Goal: Task Accomplishment & Management: Manage account settings

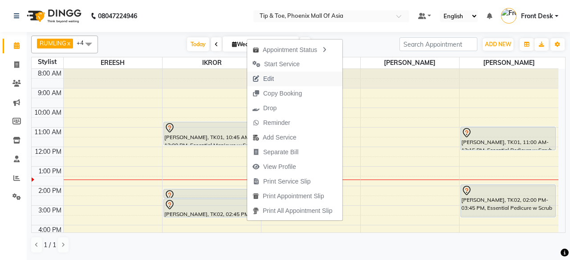
click at [281, 81] on button "Edit" at bounding box center [294, 79] width 95 height 15
select select "tentative"
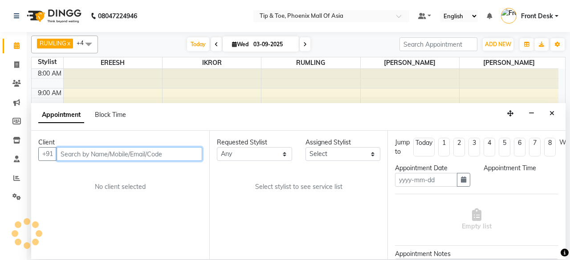
type input "03-09-2025"
select select "43482"
select select "645"
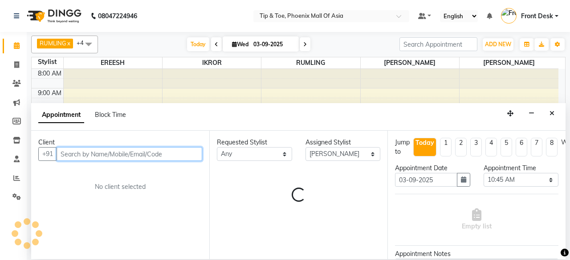
scroll to position [86, 0]
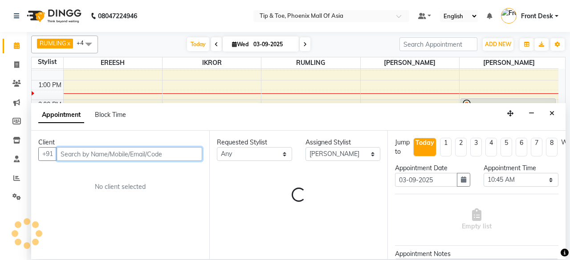
select select "2635"
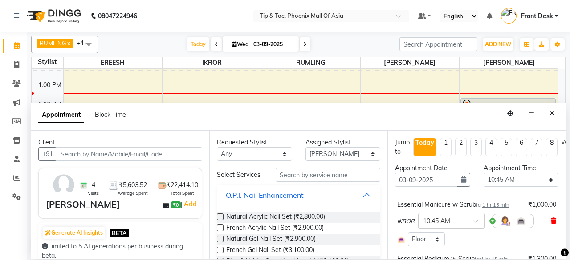
click at [551, 218] on icon at bounding box center [553, 221] width 5 height 6
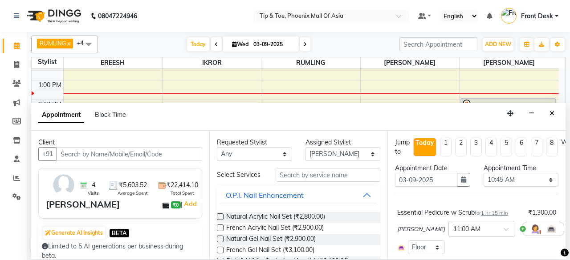
click at [568, 228] on icon at bounding box center [570, 229] width 5 height 6
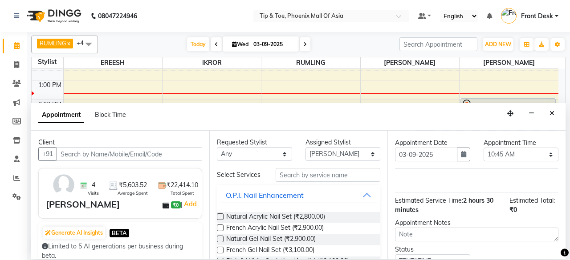
scroll to position [0, 0]
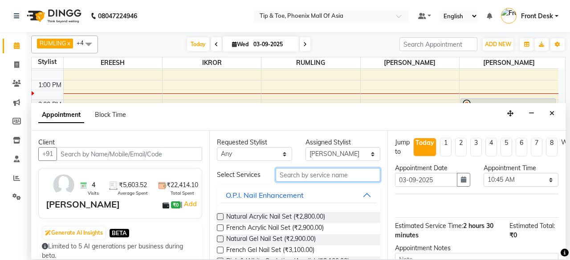
click at [284, 174] on input "text" at bounding box center [328, 175] width 105 height 14
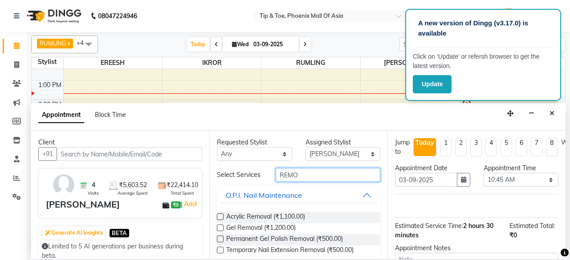
type input "REMO"
click at [221, 238] on label at bounding box center [220, 239] width 7 height 7
click at [221, 238] on input "checkbox" at bounding box center [220, 240] width 6 height 6
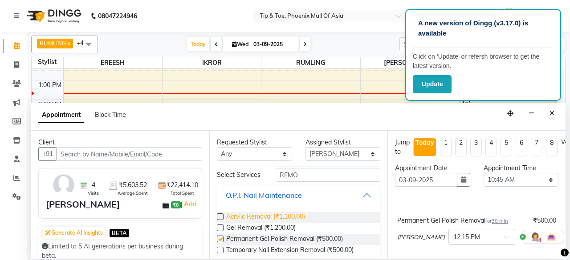
checkbox input "false"
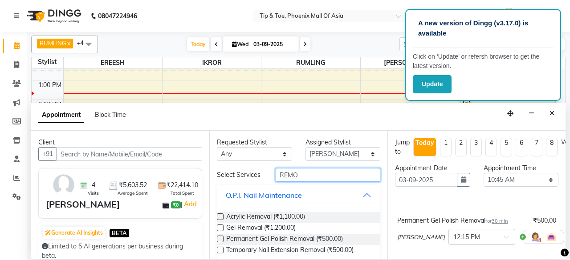
click at [298, 176] on input "REMO" at bounding box center [328, 175] width 105 height 14
type input "R"
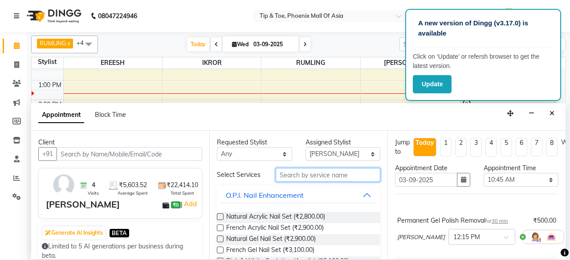
click at [352, 175] on input "text" at bounding box center [328, 175] width 105 height 14
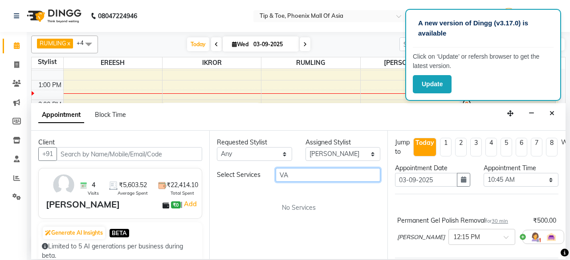
type input "V"
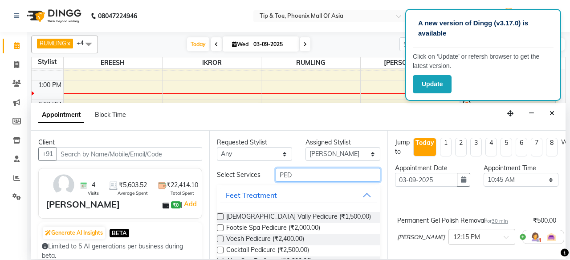
type input "PED"
click at [221, 215] on label at bounding box center [220, 217] width 7 height 7
click at [221, 215] on input "checkbox" at bounding box center [220, 218] width 6 height 6
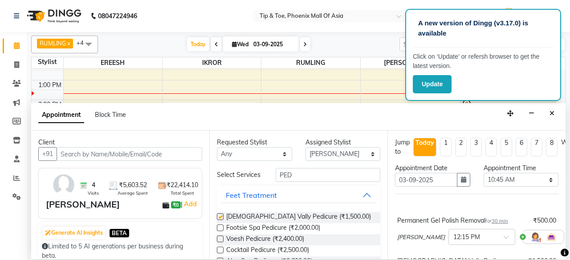
checkbox input "false"
click at [320, 176] on input "PED" at bounding box center [328, 175] width 105 height 14
type input "P"
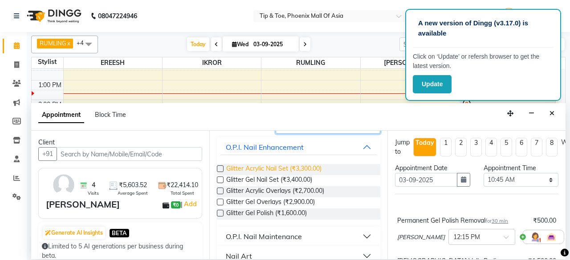
scroll to position [89, 0]
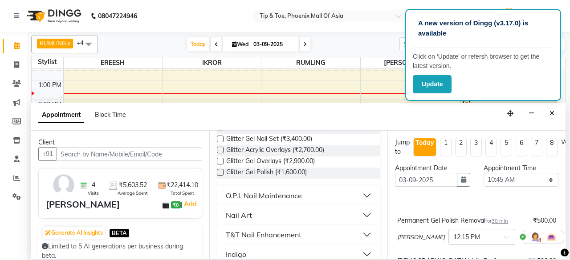
type input "GLIT"
click at [220, 170] on label at bounding box center [220, 172] width 7 height 7
click at [220, 171] on input "checkbox" at bounding box center [220, 174] width 6 height 6
checkbox input "false"
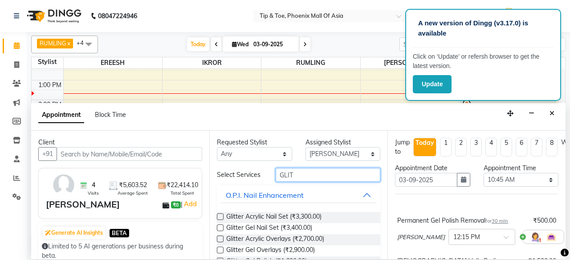
click at [327, 175] on input "GLIT" at bounding box center [328, 175] width 105 height 14
type input "G"
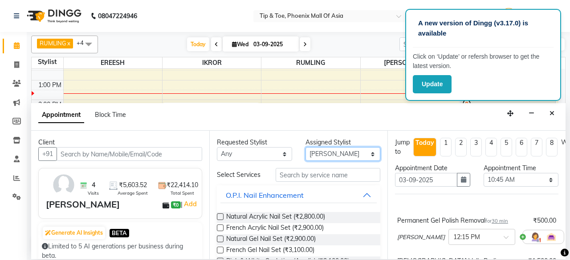
click at [335, 150] on select "Select EREESH IKROR KANIKA RUMLING SHURTHI SOMIYAR" at bounding box center [342, 154] width 75 height 14
select select "43678"
click at [305, 147] on select "Select EREESH IKROR KANIKA RUMLING SHURTHI SOMIYAR" at bounding box center [342, 154] width 75 height 14
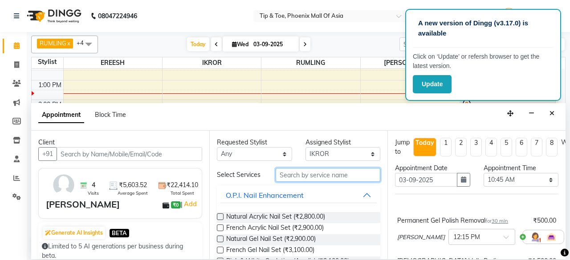
click at [320, 179] on input "text" at bounding box center [328, 175] width 105 height 14
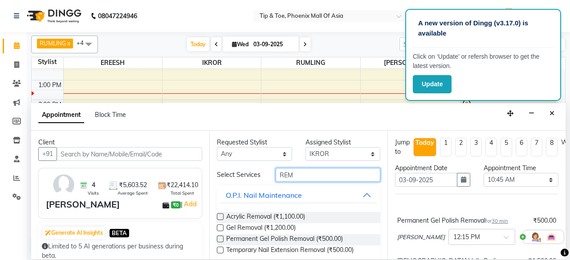
type input "REM"
click at [219, 238] on label at bounding box center [220, 239] width 7 height 7
click at [219, 238] on input "checkbox" at bounding box center [220, 240] width 6 height 6
checkbox input "false"
click at [312, 171] on input "REM" at bounding box center [328, 175] width 105 height 14
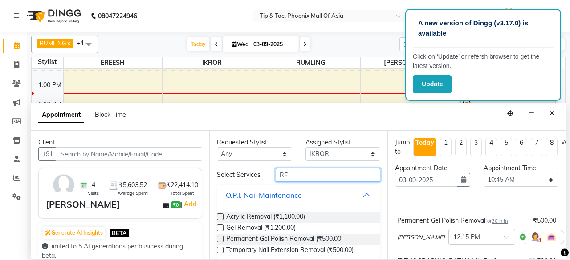
type input "R"
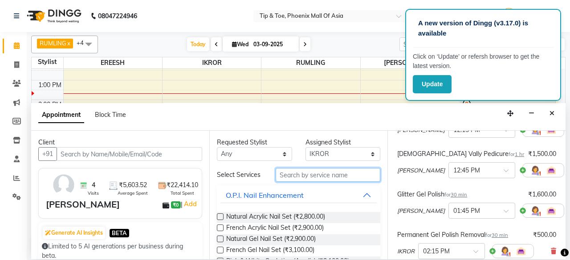
scroll to position [10, 0]
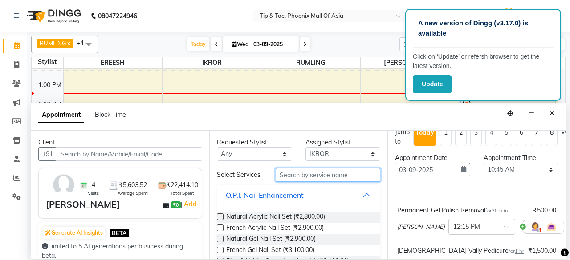
click at [324, 172] on input "text" at bounding box center [328, 175] width 105 height 14
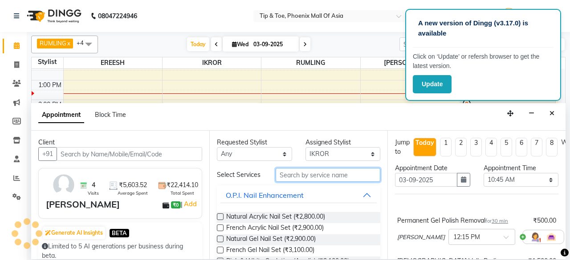
type input "E"
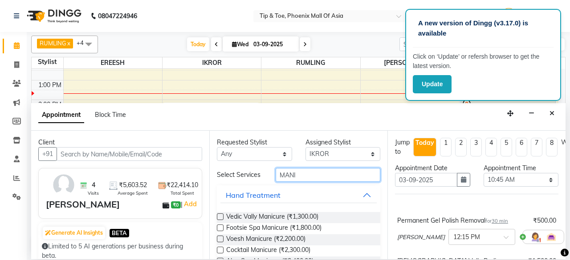
type input "MANI"
click at [220, 215] on label at bounding box center [220, 217] width 7 height 7
click at [220, 215] on input "checkbox" at bounding box center [220, 218] width 6 height 6
checkbox input "false"
click at [336, 173] on input "MANI" at bounding box center [328, 175] width 105 height 14
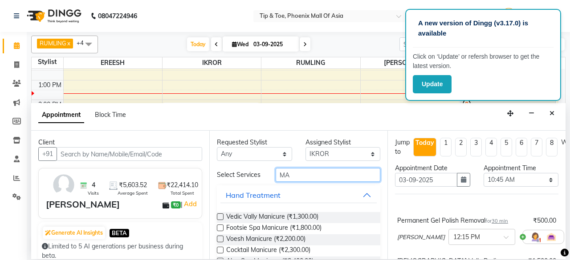
type input "M"
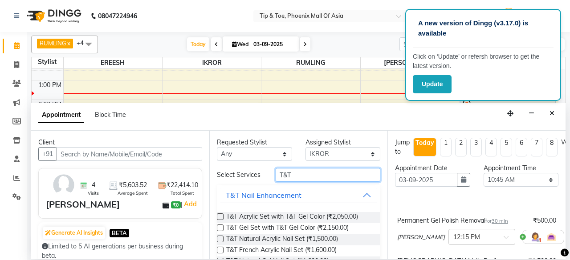
type input "T&T"
click at [220, 237] on label at bounding box center [220, 239] width 7 height 7
click at [220, 237] on input "checkbox" at bounding box center [220, 240] width 6 height 6
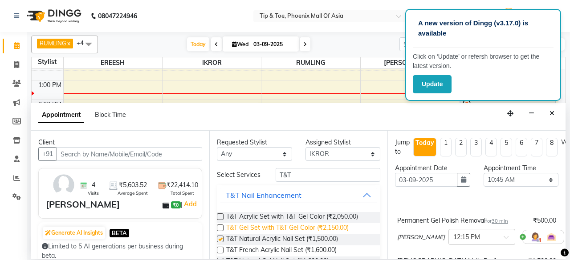
checkbox input "false"
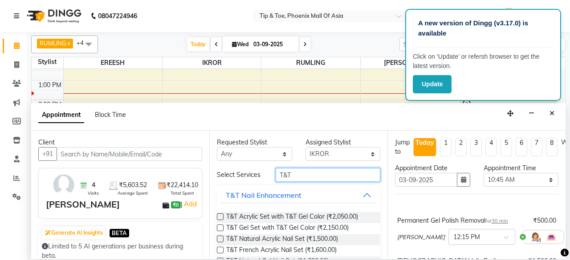
click at [317, 173] on input "T&T" at bounding box center [328, 175] width 105 height 14
type input "T"
type input "T&T"
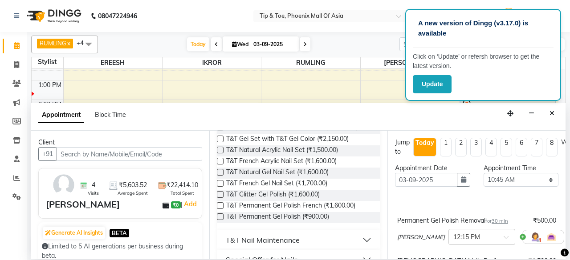
click at [220, 214] on label at bounding box center [220, 217] width 7 height 7
click at [220, 215] on input "checkbox" at bounding box center [220, 218] width 6 height 6
checkbox input "false"
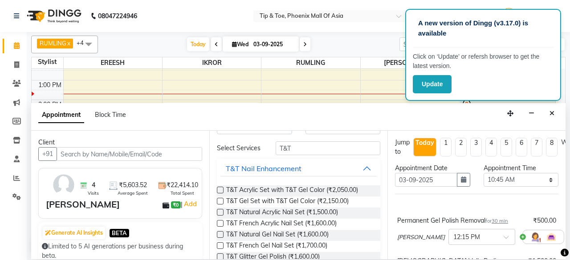
scroll to position [0, 0]
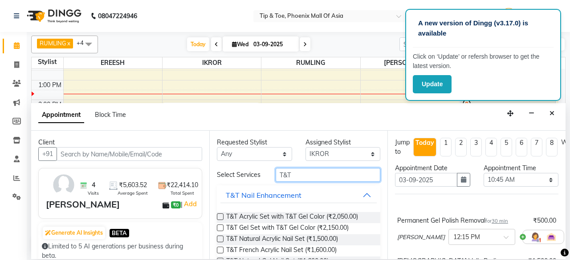
click at [332, 174] on input "T&T" at bounding box center [328, 175] width 105 height 14
type input "T"
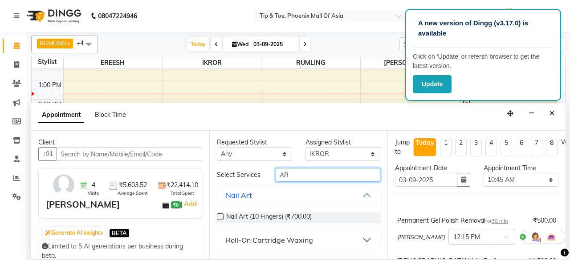
type input "A"
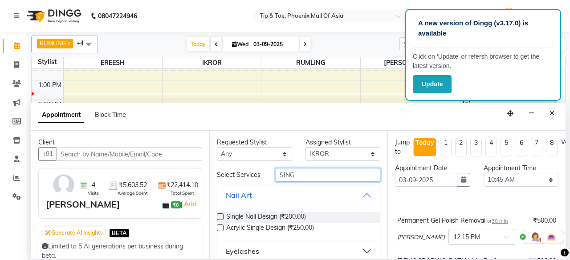
type input "SING"
click at [221, 214] on label at bounding box center [220, 217] width 7 height 7
click at [221, 215] on input "checkbox" at bounding box center [220, 218] width 6 height 6
click at [220, 216] on label at bounding box center [220, 217] width 7 height 7
click at [220, 216] on input "checkbox" at bounding box center [220, 218] width 6 height 6
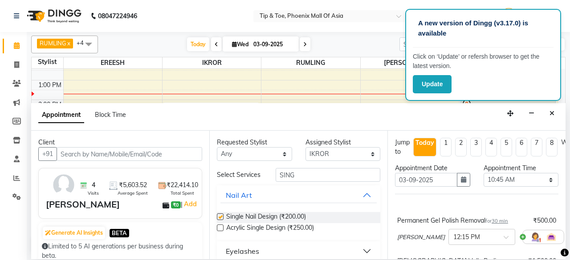
checkbox input "false"
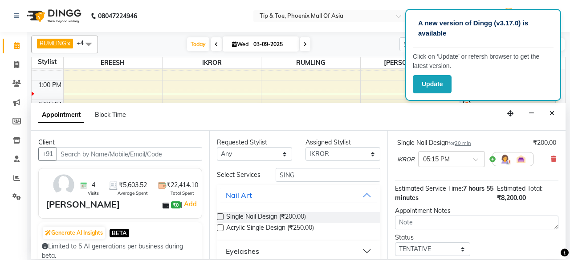
scroll to position [435, 0]
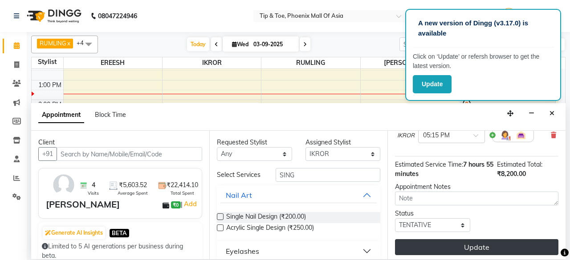
click at [501, 240] on button "Update" at bounding box center [476, 248] width 163 height 16
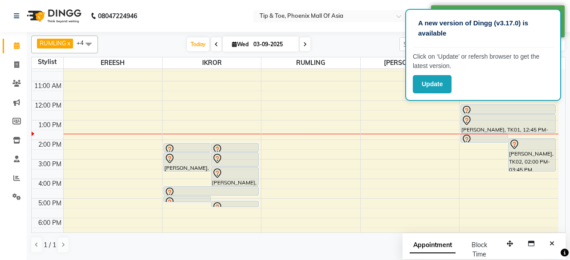
scroll to position [0, 0]
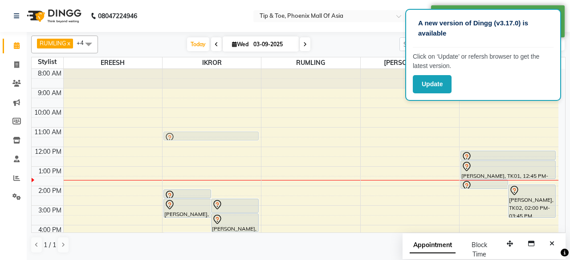
drag, startPoint x: 237, startPoint y: 192, endPoint x: 246, endPoint y: 129, distance: 63.9
click at [246, 129] on div "8:00 AM 9:00 AM 10:00 AM 11:00 AM 12:00 PM 1:00 PM 2:00 PM 3:00 PM 4:00 PM 5:00…" at bounding box center [295, 196] width 527 height 254
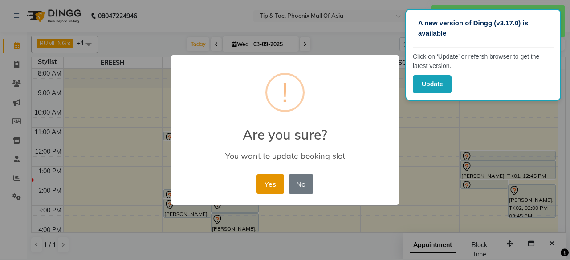
click at [263, 179] on button "Yes" at bounding box center [269, 185] width 27 height 20
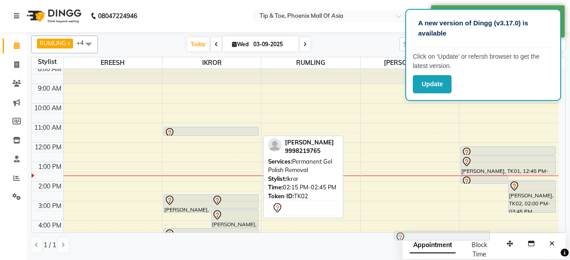
scroll to position [6, 0]
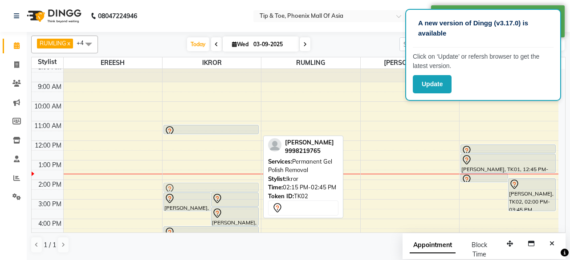
drag, startPoint x: 190, startPoint y: 192, endPoint x: 213, endPoint y: 180, distance: 25.7
click at [213, 180] on div "8:00 AM 9:00 AM 10:00 AM 11:00 AM 12:00 PM 1:00 PM 2:00 PM 3:00 PM 4:00 PM 5:00…" at bounding box center [295, 190] width 527 height 254
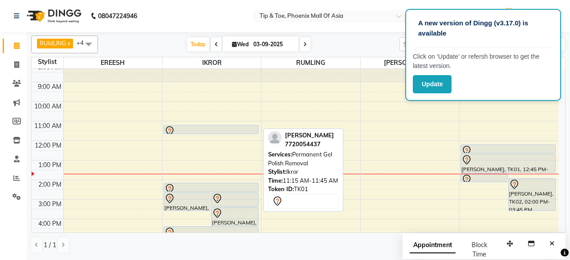
click at [208, 130] on div at bounding box center [211, 131] width 94 height 11
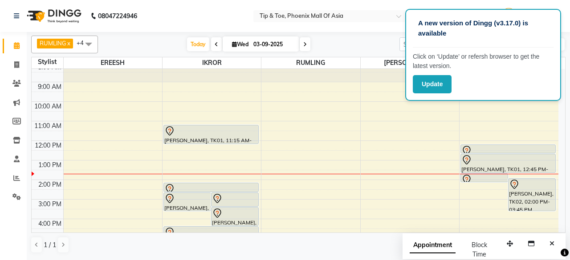
drag, startPoint x: 208, startPoint y: 134, endPoint x: 211, endPoint y: 142, distance: 8.6
click at [211, 142] on div "AKSHITHA, TK02, 02:45 PM-03:45 PM, T&T Permanent Gel Polish PRIYA RAO, TK01, 02…" at bounding box center [212, 190] width 98 height 254
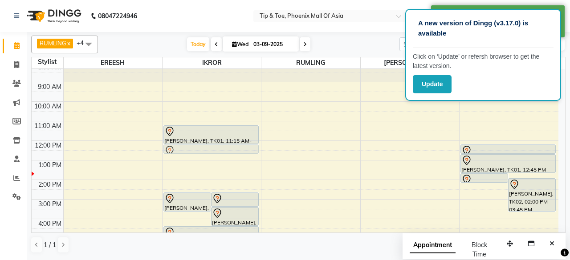
drag, startPoint x: 191, startPoint y: 183, endPoint x: 197, endPoint y: 145, distance: 38.7
click at [197, 145] on div "AKSHITHA, TK02, 02:45 PM-03:45 PM, T&T Permanent Gel Polish PRIYA RAO, TK01, 02…" at bounding box center [212, 190] width 98 height 254
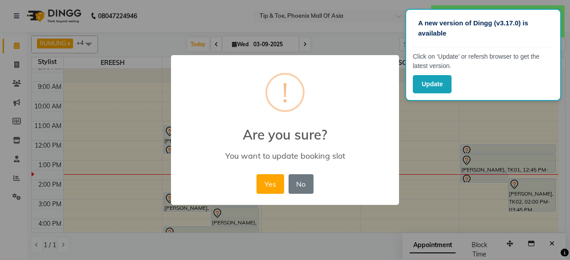
drag, startPoint x: 265, startPoint y: 179, endPoint x: 261, endPoint y: 177, distance: 5.0
click at [265, 179] on button "Yes" at bounding box center [269, 185] width 27 height 20
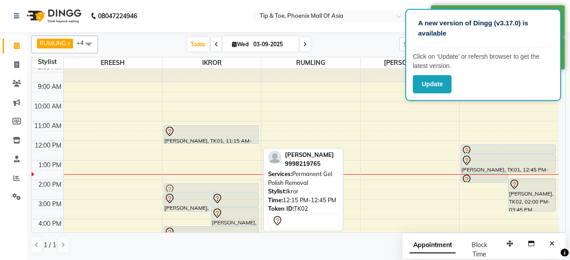
drag, startPoint x: 187, startPoint y: 148, endPoint x: 204, endPoint y: 187, distance: 41.9
click at [204, 187] on div "AKSHITHA, TK02, 02:45 PM-03:45 PM, T&T Permanent Gel Polish PRIYA RAO, TK01, 02…" at bounding box center [212, 190] width 98 height 254
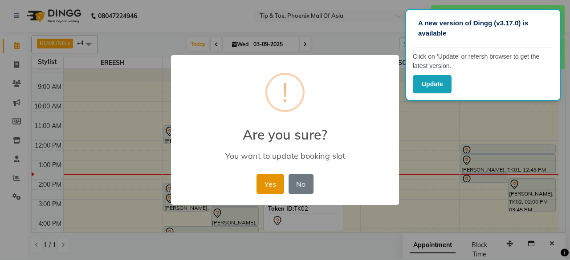
click at [271, 185] on button "Yes" at bounding box center [269, 185] width 27 height 20
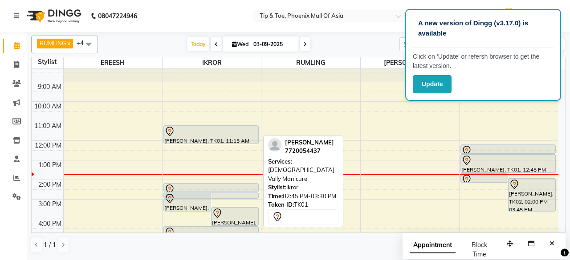
drag, startPoint x: 227, startPoint y: 203, endPoint x: 343, endPoint y: 191, distance: 117.4
click at [343, 191] on div "8:00 AM 9:00 AM 10:00 AM 11:00 AM 12:00 PM 1:00 PM 2:00 PM 3:00 PM 4:00 PM 5:00…" at bounding box center [295, 190] width 527 height 254
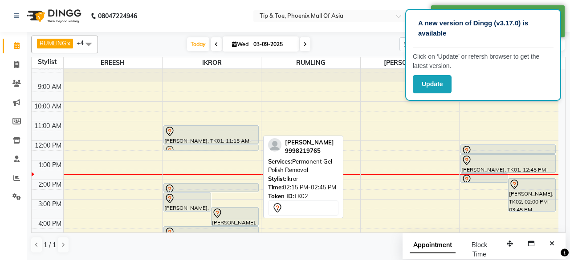
drag, startPoint x: 235, startPoint y: 192, endPoint x: 207, endPoint y: 143, distance: 55.6
click at [207, 143] on div "AKSHITHA, TK02, 02:45 PM-03:45 PM, T&T Permanent Gel Polish PRIYA RAO, TK01, 02…" at bounding box center [212, 190] width 98 height 254
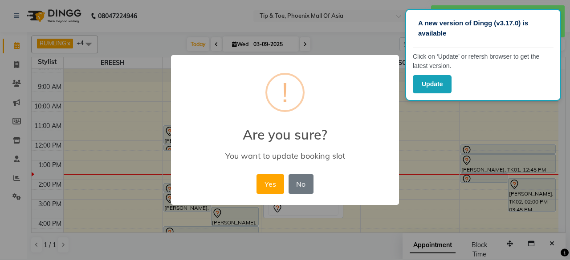
drag, startPoint x: 268, startPoint y: 183, endPoint x: 203, endPoint y: 154, distance: 72.2
click at [268, 184] on button "Yes" at bounding box center [269, 185] width 27 height 20
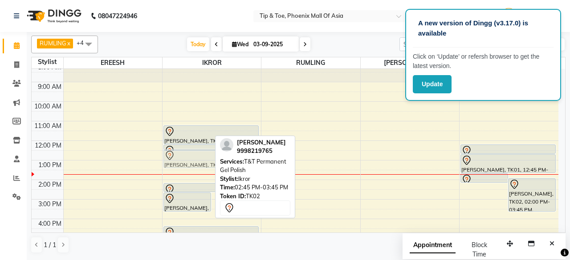
drag, startPoint x: 219, startPoint y: 213, endPoint x: 197, endPoint y: 159, distance: 58.4
click at [197, 159] on div "AKSHITHA, TK02, 02:45 PM-03:45 PM, T&T Permanent Gel Polish PRIYA RAO, TK01, 03…" at bounding box center [212, 190] width 98 height 254
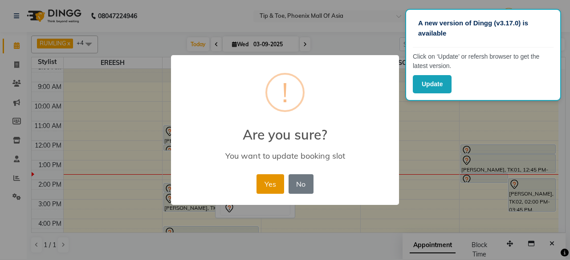
click at [277, 184] on button "Yes" at bounding box center [269, 185] width 27 height 20
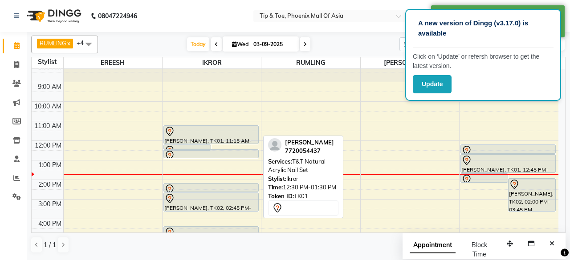
click at [224, 148] on div "PRIYA RAO, TK01, 12:15 PM-12:30 PM, Vedic Vally Manicure PRIYA RAO, TK01, 12:30…" at bounding box center [212, 190] width 98 height 254
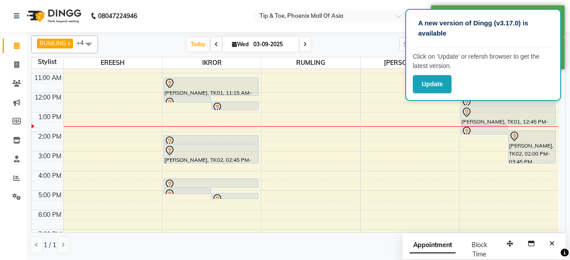
scroll to position [86, 0]
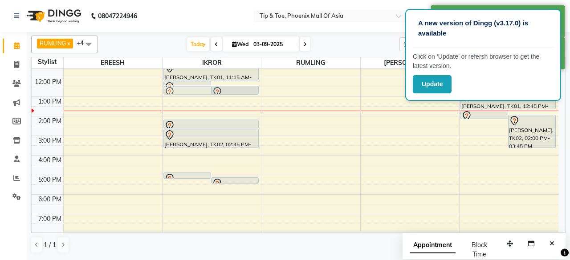
drag, startPoint x: 193, startPoint y: 148, endPoint x: 202, endPoint y: 93, distance: 55.9
click at [195, 87] on div "PRIYA RAO, TK01, 12:15 PM-12:30 PM, Vedic Vally Manicure PRIYA RAO, TK01, 12:30…" at bounding box center [212, 126] width 98 height 254
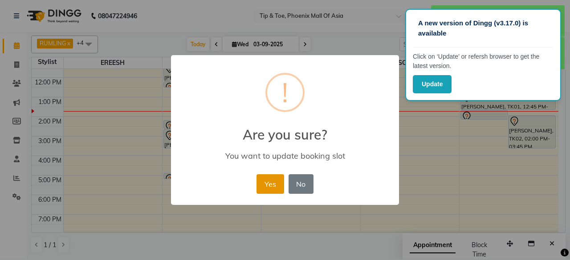
click at [272, 180] on button "Yes" at bounding box center [269, 185] width 27 height 20
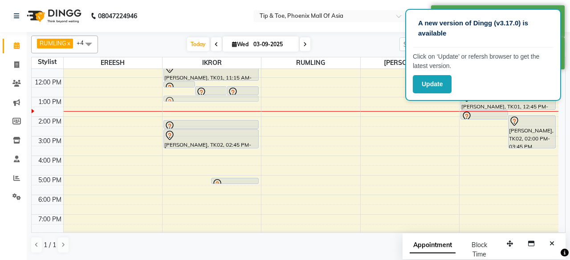
drag, startPoint x: 200, startPoint y: 173, endPoint x: 201, endPoint y: 95, distance: 77.9
click at [201, 95] on div "PRIYA RAO, TK01, 12:15 PM-12:30 PM, Vedic Vally Manicure PRIYA RAO, TK01, 12:30…" at bounding box center [212, 127] width 98 height 254
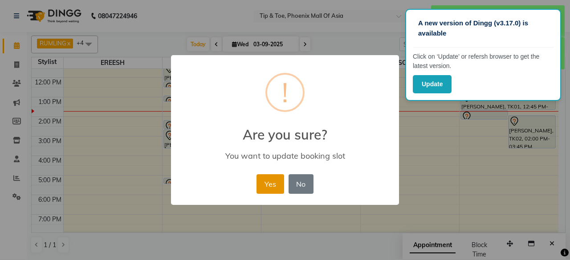
click at [265, 185] on button "Yes" at bounding box center [269, 185] width 27 height 20
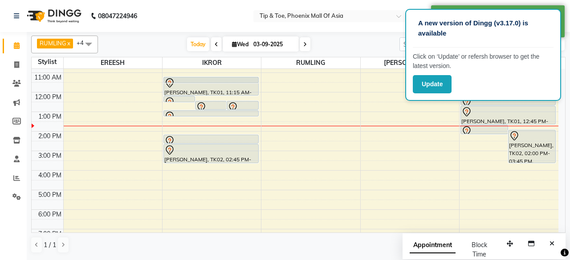
scroll to position [49, 0]
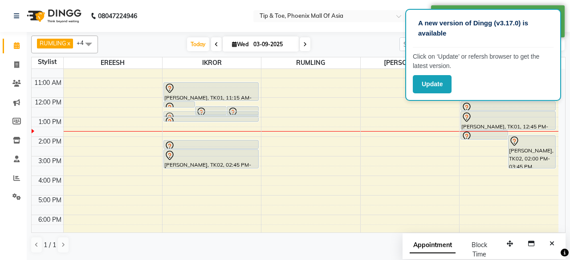
drag, startPoint x: 216, startPoint y: 178, endPoint x: 194, endPoint y: 105, distance: 76.1
click at [194, 20] on div "PRIYA RAO, TK01, 12:15 PM-12:30 PM, Vedic Vally Manicure PRIYA RAO, TK01, 12:30…" at bounding box center [210, 20] width 95 height 0
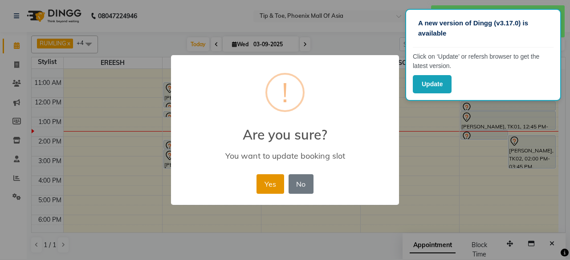
click at [273, 183] on button "Yes" at bounding box center [269, 185] width 27 height 20
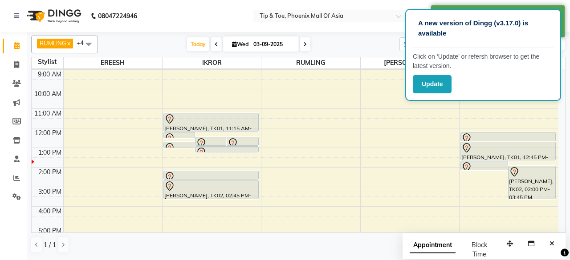
scroll to position [5, 0]
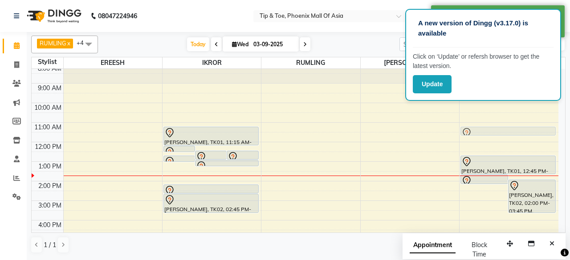
drag, startPoint x: 477, startPoint y: 149, endPoint x: 470, endPoint y: 126, distance: 23.8
click at [470, 126] on div "PRIYA RAO, TK01, 01:45 PM-02:15 PM, Glitter Gel Polish AKSHITHA, TK02, 02:00 PM…" at bounding box center [509, 191] width 99 height 254
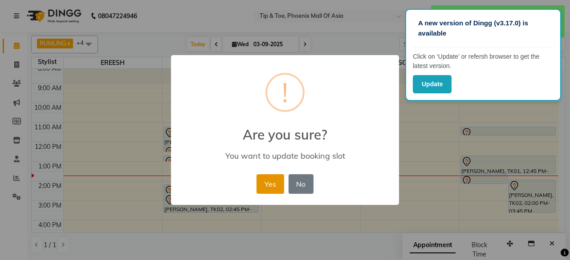
click at [272, 188] on button "Yes" at bounding box center [269, 185] width 27 height 20
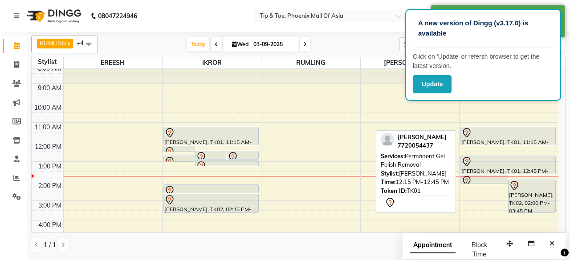
drag, startPoint x: 481, startPoint y: 133, endPoint x: 482, endPoint y: 141, distance: 8.1
click at [482, 141] on div "PRIYA RAO, TK01, 01:45 PM-02:15 PM, Glitter Gel Polish AKSHITHA, TK02, 02:00 PM…" at bounding box center [509, 191] width 99 height 254
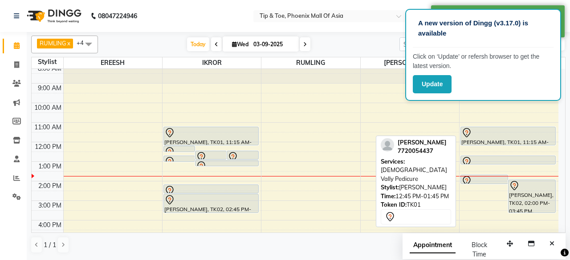
drag, startPoint x: 481, startPoint y: 173, endPoint x: 487, endPoint y: 163, distance: 11.4
click at [481, 165] on div "8:00 AM 9:00 AM 10:00 AM 11:00 AM 12:00 PM 1:00 PM 2:00 PM 3:00 PM 4:00 PM 5:00…" at bounding box center [295, 191] width 527 height 254
click at [488, 146] on div "PRIYA RAO, TK01, 01:45 PM-02:15 PM, Glitter Gel Polish AKSHITHA, TK02, 02:00 PM…" at bounding box center [509, 191] width 99 height 254
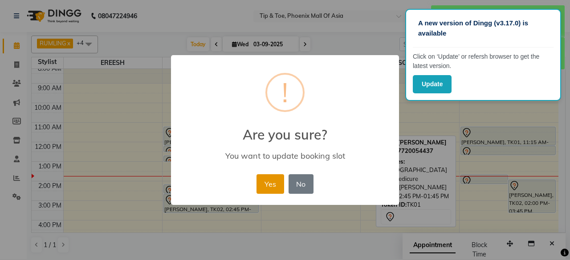
click at [265, 183] on button "Yes" at bounding box center [269, 185] width 27 height 20
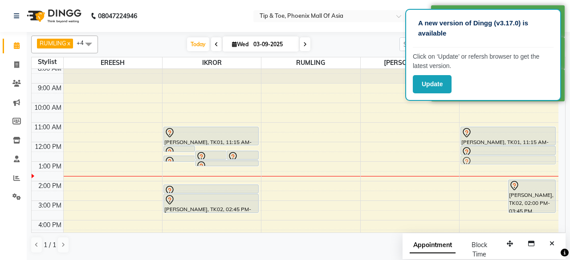
drag, startPoint x: 470, startPoint y: 175, endPoint x: 474, endPoint y: 152, distance: 23.0
click at [474, 64] on div "PRIYA RAO, TK01, 01:45 PM-02:15 PM, Glitter Gel Polish AKSHITHA, TK02, 02:00 PM…" at bounding box center [507, 64] width 95 height 0
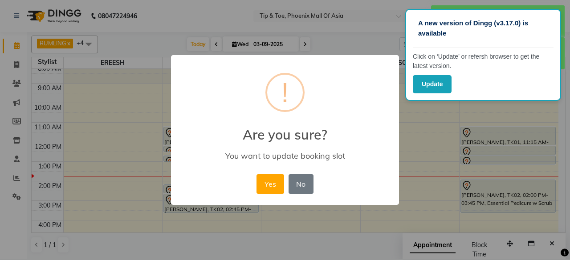
drag, startPoint x: 274, startPoint y: 183, endPoint x: 279, endPoint y: 183, distance: 4.5
click at [274, 183] on button "Yes" at bounding box center [269, 185] width 27 height 20
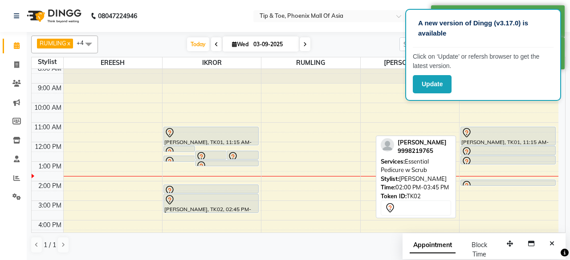
drag, startPoint x: 498, startPoint y: 211, endPoint x: 499, endPoint y: 188, distance: 22.7
click at [499, 188] on div "8:00 AM 9:00 AM 10:00 AM 11:00 AM 12:00 PM 1:00 PM 2:00 PM 3:00 PM 4:00 PM 5:00…" at bounding box center [295, 191] width 527 height 254
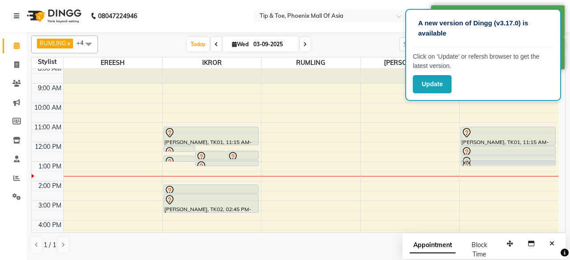
drag, startPoint x: 495, startPoint y: 181, endPoint x: 496, endPoint y: 166, distance: 15.2
click at [496, 166] on div "PRIYA RAO, TK01, 11:15 AM-12:15 PM, Permanent Gel Polish Removal PRIYA RAO, TK0…" at bounding box center [509, 191] width 99 height 254
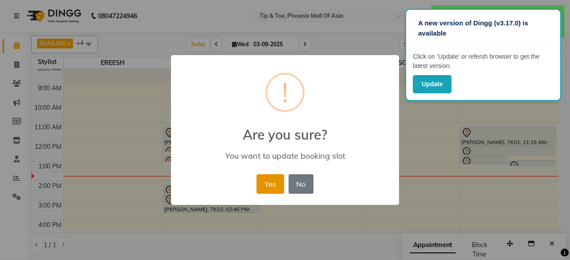
click at [273, 182] on button "Yes" at bounding box center [269, 185] width 27 height 20
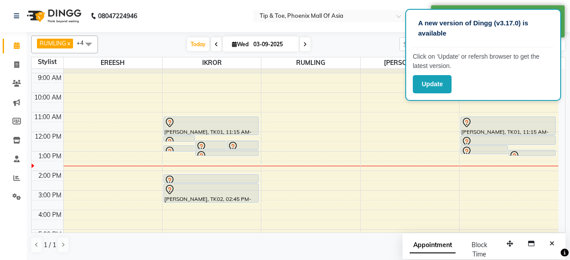
scroll to position [0, 0]
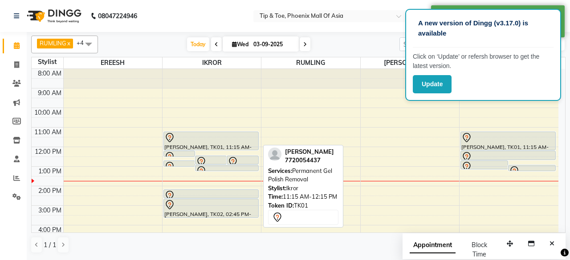
click at [220, 133] on div at bounding box center [211, 138] width 94 height 11
click at [219, 133] on div at bounding box center [211, 138] width 94 height 11
select select "7"
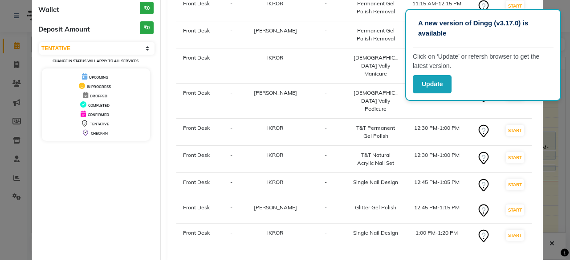
scroll to position [122, 0]
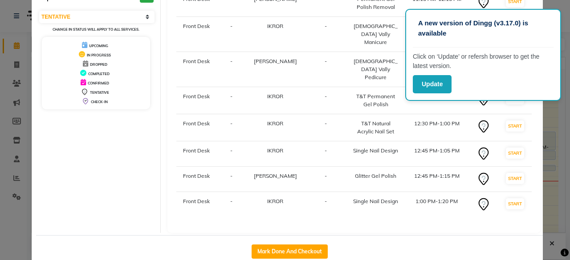
click at [466, 236] on div "Mark Done And Checkout" at bounding box center [289, 252] width 507 height 33
click at [555, 191] on ngb-modal-window "Client Detail PRIYA RAO 7720054437 Wallet ₹0 Deposit Amount ₹0 Select IN SERVIC…" at bounding box center [285, 130] width 570 height 260
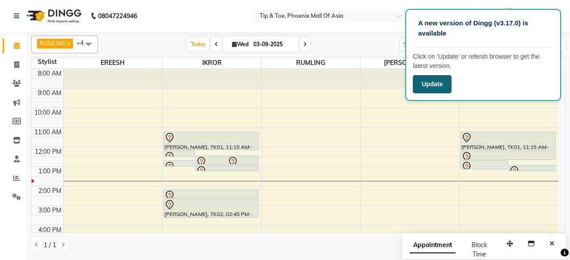
click at [427, 81] on button "Update" at bounding box center [432, 84] width 39 height 18
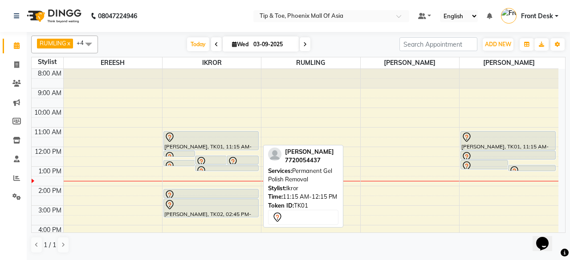
click at [180, 137] on div at bounding box center [211, 137] width 94 height 11
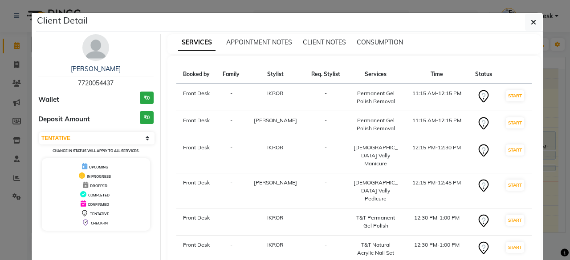
scroll to position [89, 0]
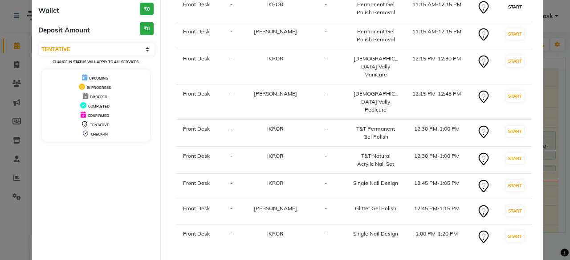
click at [506, 8] on button "START" at bounding box center [515, 6] width 18 height 11
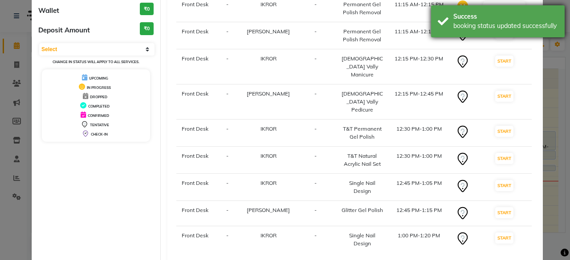
click at [503, 36] on div "Success booking status updated successfully" at bounding box center [498, 21] width 134 height 32
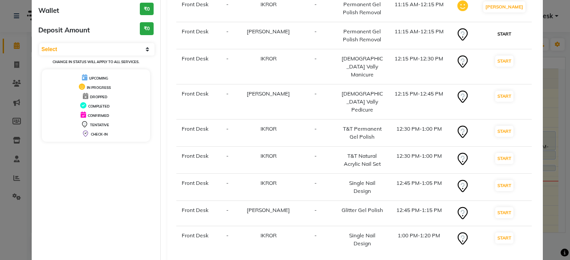
click at [501, 33] on button "START" at bounding box center [504, 33] width 18 height 11
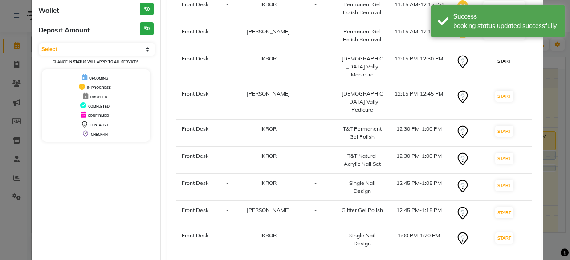
click at [498, 58] on button "START" at bounding box center [504, 61] width 18 height 11
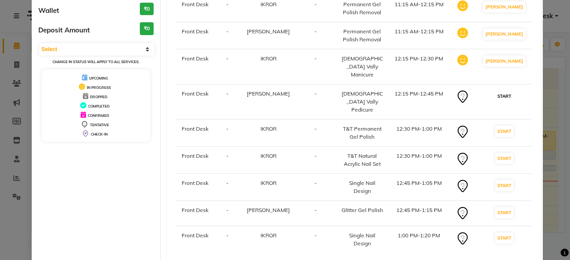
click at [501, 91] on button "START" at bounding box center [504, 96] width 18 height 11
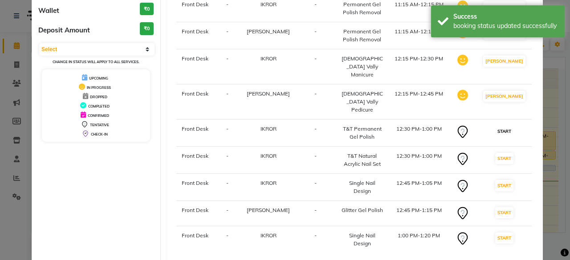
click at [500, 126] on button "START" at bounding box center [504, 131] width 18 height 11
click at [503, 153] on button "START" at bounding box center [504, 158] width 18 height 11
click at [503, 180] on button "START" at bounding box center [504, 185] width 18 height 11
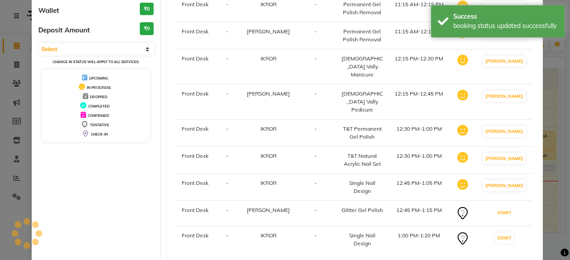
click at [503, 207] on button "START" at bounding box center [504, 212] width 18 height 11
click at [501, 232] on button "START" at bounding box center [504, 237] width 18 height 11
select select "1"
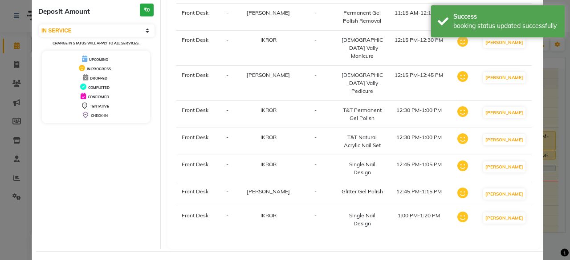
scroll to position [119, 0]
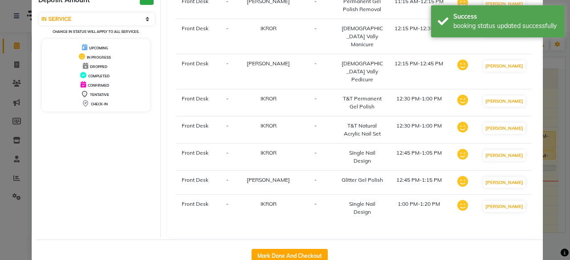
click at [547, 131] on ngb-modal-window "Client Detail [PERSON_NAME] 7720054437 Wallet ₹0 Deposit Amount ₹0 Select IN SE…" at bounding box center [285, 130] width 570 height 260
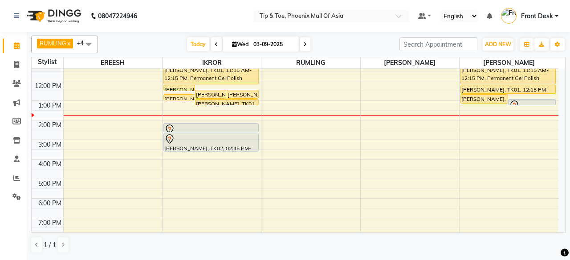
scroll to position [86, 0]
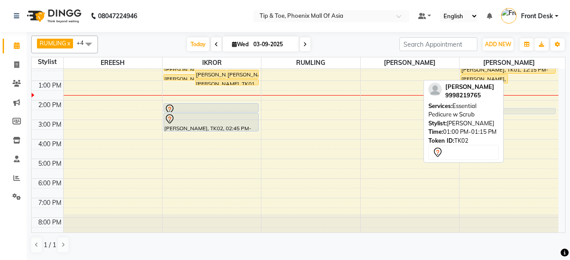
drag, startPoint x: 531, startPoint y: 78, endPoint x: 522, endPoint y: 98, distance: 21.5
click at [522, 98] on div "8:00 AM 9:00 AM 10:00 AM 11:00 AM 12:00 PM 1:00 PM 2:00 PM 3:00 PM 4:00 PM 5:00…" at bounding box center [295, 110] width 527 height 254
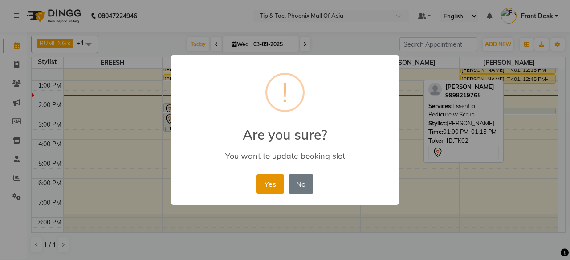
click at [268, 186] on button "Yes" at bounding box center [269, 185] width 27 height 20
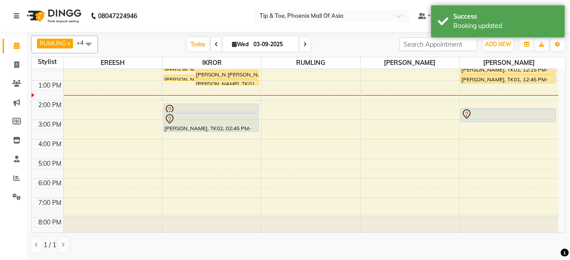
drag, startPoint x: 512, startPoint y: 113, endPoint x: 513, endPoint y: 120, distance: 7.6
click at [513, 120] on div "[PERSON_NAME], TK01, 11:15 AM-12:15 PM, Permanent Gel Polish Removal [PERSON_NA…" at bounding box center [509, 110] width 99 height 254
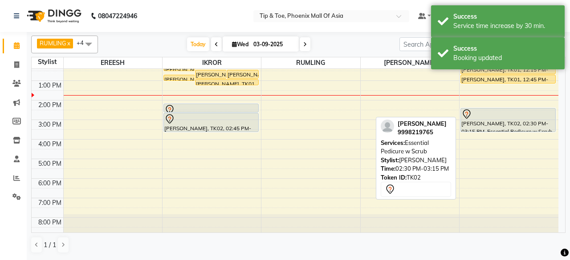
drag, startPoint x: 520, startPoint y: 120, endPoint x: 522, endPoint y: 129, distance: 9.2
click at [522, 129] on div "[PERSON_NAME], TK01, 11:15 AM-12:15 PM, Permanent Gel Polish Removal [PERSON_NA…" at bounding box center [509, 110] width 99 height 254
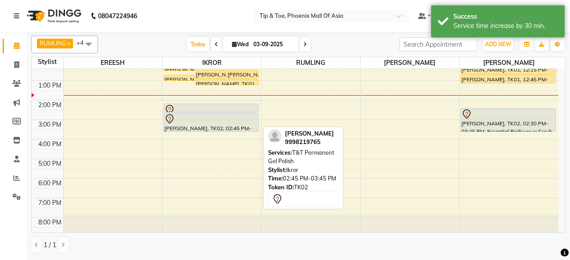
scroll to position [0, 0]
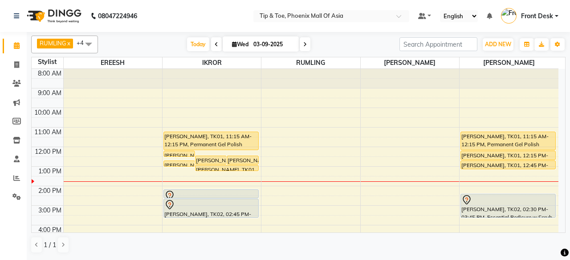
drag, startPoint x: 83, startPoint y: 47, endPoint x: 79, endPoint y: 36, distance: 11.3
click at [79, 36] on span "RUMLING x EREESH x [PERSON_NAME] x IKROR x [PERSON_NAME] x +4" at bounding box center [64, 45] width 67 height 18
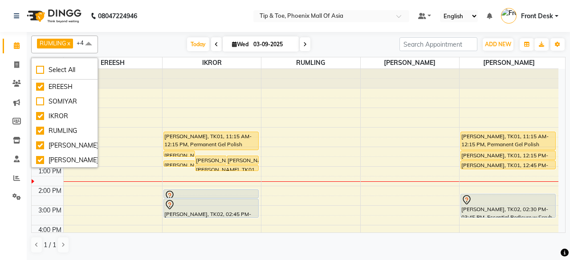
click at [55, 41] on span "RUMLING" at bounding box center [53, 43] width 27 height 7
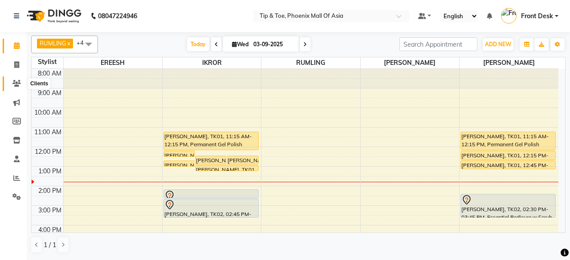
click at [16, 83] on icon at bounding box center [16, 83] width 8 height 7
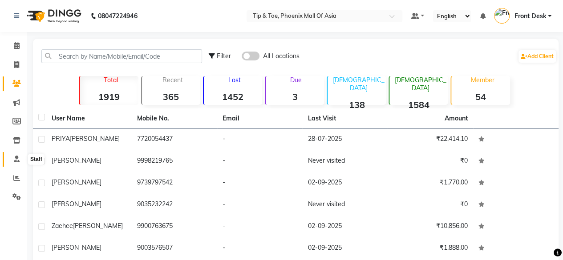
click at [14, 157] on icon at bounding box center [17, 159] width 6 height 7
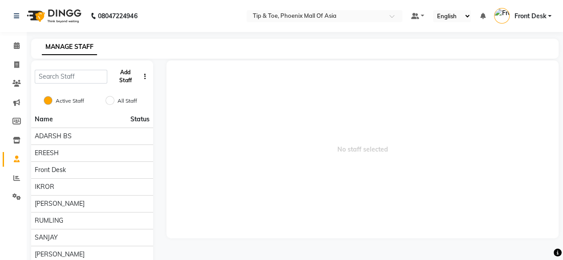
click at [129, 73] on button "Add Staff" at bounding box center [125, 76] width 28 height 23
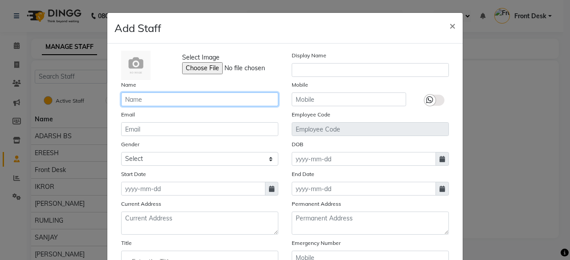
click at [183, 95] on input "text" at bounding box center [199, 100] width 157 height 14
type input "PALLAVI S"
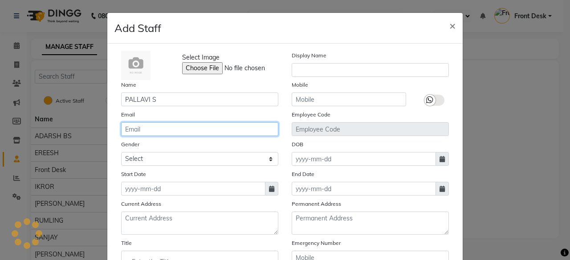
click at [134, 131] on input "email" at bounding box center [199, 129] width 157 height 14
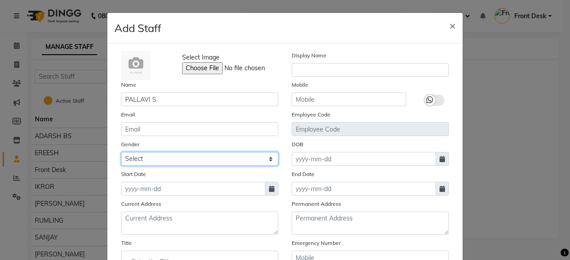
click at [154, 156] on select "Select [DEMOGRAPHIC_DATA] [DEMOGRAPHIC_DATA] Other Prefer Not To Say" at bounding box center [199, 159] width 157 height 14
select select "[DEMOGRAPHIC_DATA]"
click at [121, 152] on select "Select [DEMOGRAPHIC_DATA] [DEMOGRAPHIC_DATA] Other Prefer Not To Say" at bounding box center [199, 159] width 157 height 14
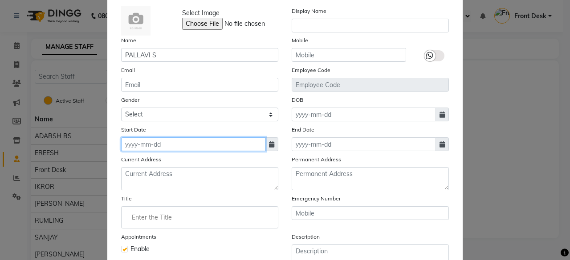
click at [177, 144] on input at bounding box center [193, 145] width 144 height 14
select select "9"
select select "2025"
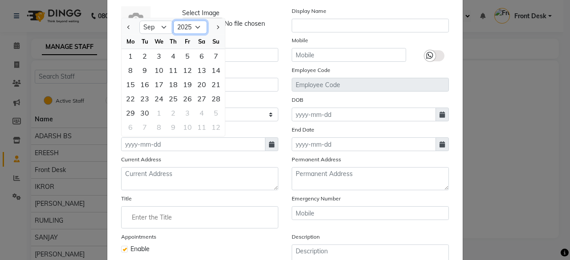
click at [195, 27] on select "2015 2016 2017 2018 2019 2020 2021 2022 2023 2024 2025 2026 2027 2028 2029 2030…" at bounding box center [190, 27] width 34 height 13
click at [192, 27] on select "2015 2016 2017 2018 2019 2020 2021 2022 2023 2024 2025 2026 2027 2028 2029 2030…" at bounding box center [190, 27] width 34 height 13
click at [190, 26] on select "2015 2016 2017 2018 2019 2020 2021 2022 2023 2024 2025 2026 2027 2028 2029 2030…" at bounding box center [190, 27] width 34 height 13
click at [188, 28] on select "2015 2016 2017 2018 2019 2020 2021 2022 2023 2024 2025 2026 2027 2028 2029 2030…" at bounding box center [190, 27] width 34 height 13
click at [195, 24] on select "2015 2016 2017 2018 2019 2020 2021 2022 2023 2024 2025 2026 2027 2028 2029 2030…" at bounding box center [190, 27] width 34 height 13
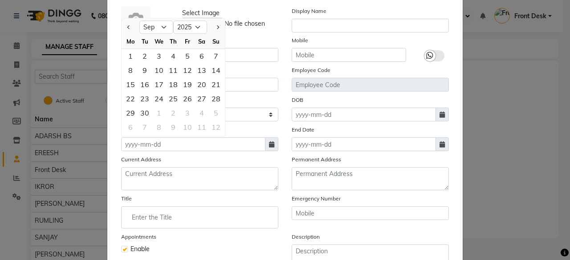
click at [195, 20] on ngb-datepicker-navigation "Jan Feb Mar Apr May Jun [DATE] Aug Sep Oct Nov [DATE] 2016 2017 2018 2019 2020 …" at bounding box center [173, 27] width 103 height 14
click at [239, 36] on div "Name [PERSON_NAME]" at bounding box center [199, 49] width 171 height 26
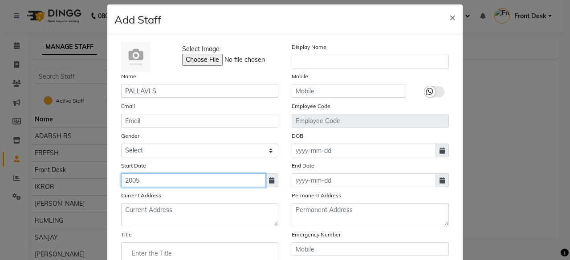
scroll to position [0, 0]
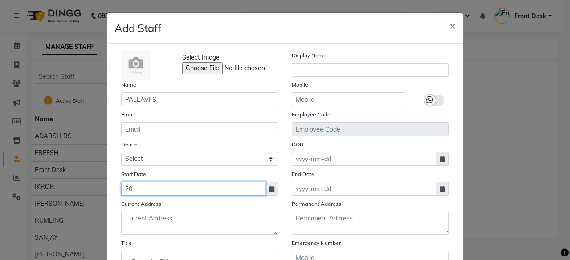
type input "2"
type input "[DATE]"
click at [213, 171] on div "Start Date [DATE]" at bounding box center [199, 183] width 171 height 26
click at [442, 157] on span at bounding box center [441, 159] width 13 height 14
select select "9"
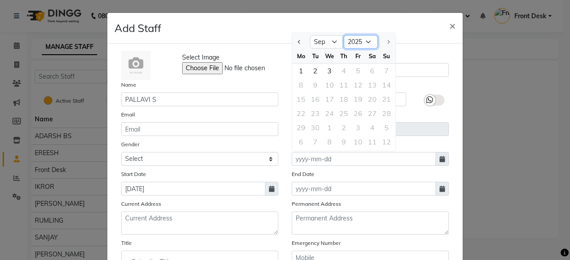
click at [356, 40] on select "1920 1921 1922 1923 1924 1925 1926 1927 1928 1929 1930 1931 1932 1933 1934 1935…" at bounding box center [361, 42] width 34 height 13
click at [344, 36] on select "1920 1921 1922 1923 1924 1925 1926 1927 1928 1929 1930 1931 1932 1933 1934 1935…" at bounding box center [361, 42] width 34 height 13
click at [354, 42] on select "1920 1921 1922 1923 1924 1925 1926 1927 1928 1929 1930 1931 1932 1933 1934 1935…" at bounding box center [361, 42] width 34 height 13
select select "2005"
click at [344, 36] on select "1920 1921 1922 1923 1924 1925 1926 1927 1928 1929 1930 1931 1932 1933 1934 1935…" at bounding box center [361, 42] width 34 height 13
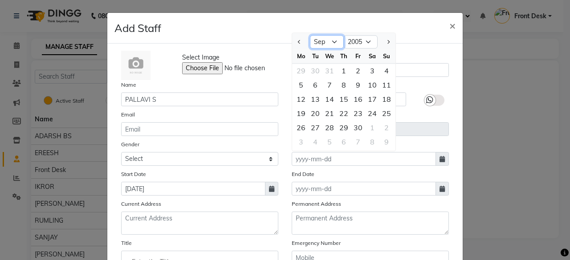
click at [327, 41] on select "Jan Feb Mar Apr May Jun [DATE] Aug Sep Oct Nov Dec" at bounding box center [327, 42] width 34 height 13
select select "3"
click at [310, 36] on select "Jan Feb Mar Apr May Jun [DATE] Aug Sep Oct Nov Dec" at bounding box center [327, 42] width 34 height 13
click at [314, 72] on div "1" at bounding box center [315, 71] width 14 height 14
type input "[DATE]"
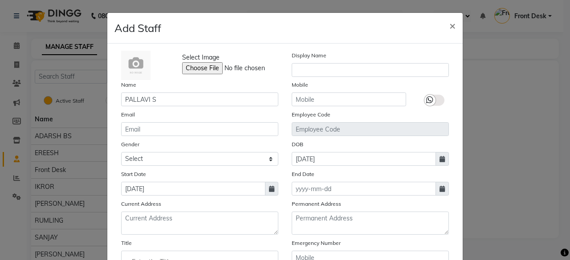
scroll to position [45, 0]
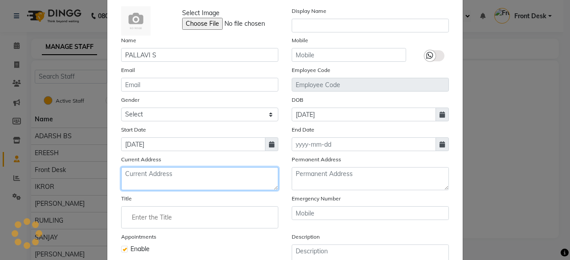
click at [169, 169] on textarea at bounding box center [199, 178] width 157 height 23
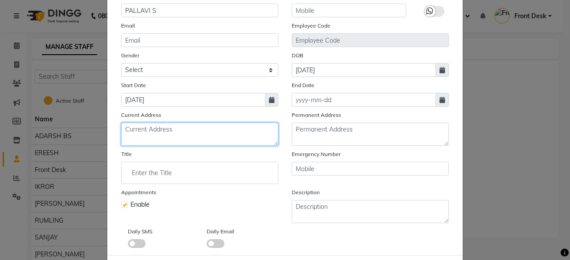
scroll to position [130, 0]
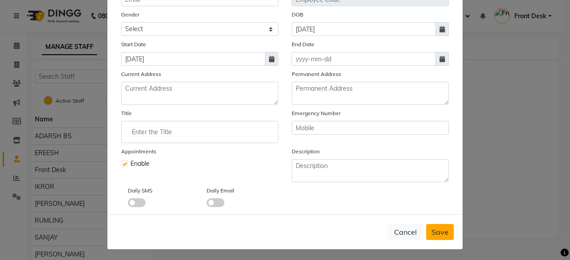
click at [439, 229] on span "Save" at bounding box center [439, 232] width 17 height 9
click at [442, 229] on span "Save" at bounding box center [439, 232] width 17 height 9
drag, startPoint x: 436, startPoint y: 228, endPoint x: 335, endPoint y: 187, distance: 109.3
click at [435, 228] on span "Save" at bounding box center [439, 232] width 17 height 9
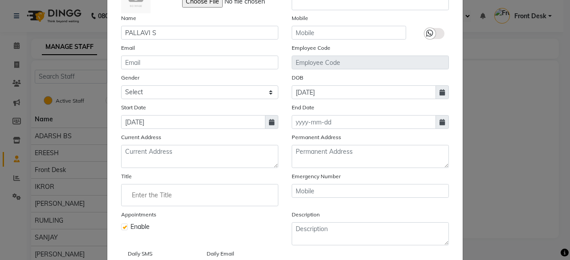
scroll to position [0, 0]
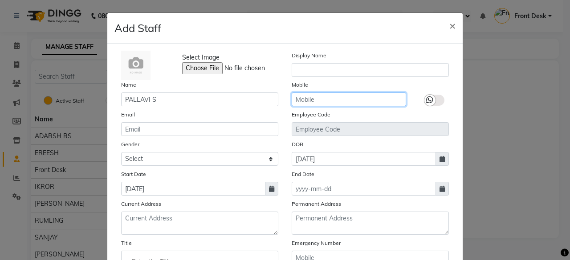
click at [311, 102] on input "text" at bounding box center [349, 100] width 114 height 14
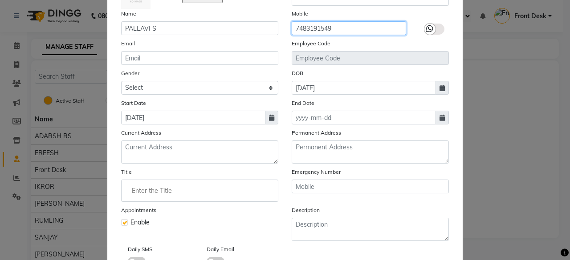
scroll to position [130, 0]
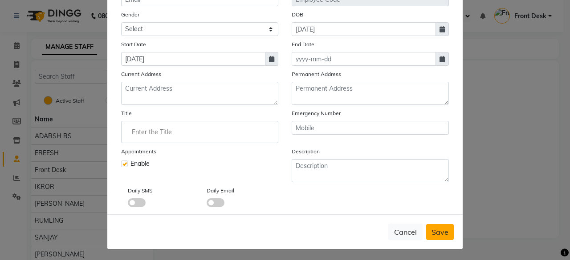
type input "7483191549"
click at [445, 229] on button "Save" at bounding box center [440, 232] width 28 height 16
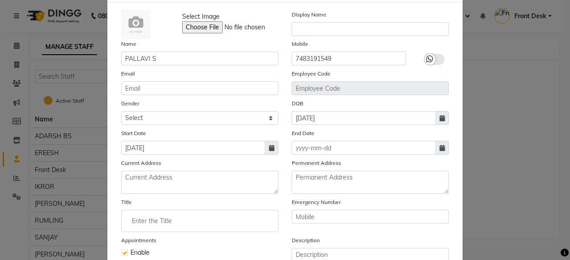
scroll to position [0, 0]
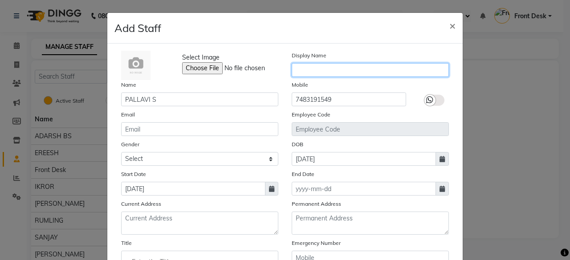
click at [297, 67] on input "text" at bounding box center [370, 70] width 157 height 14
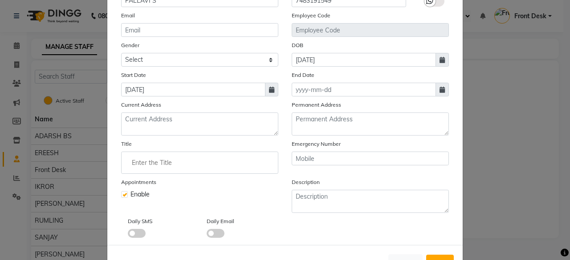
scroll to position [130, 0]
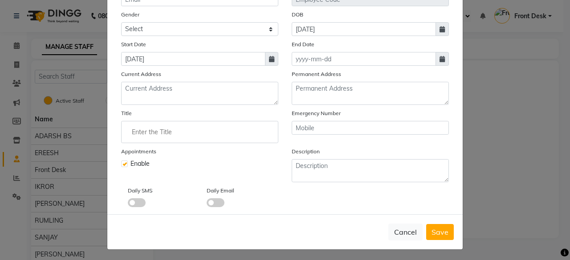
type input "PALLAVI"
click at [173, 134] on input "Enter the Title" at bounding box center [199, 132] width 149 height 18
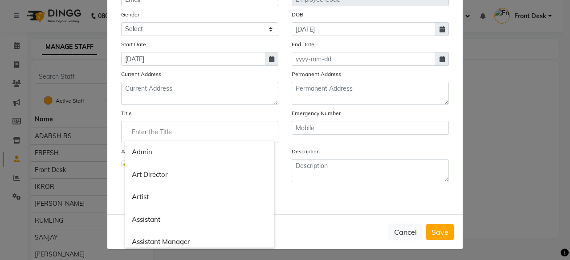
click at [153, 95] on div at bounding box center [285, 130] width 570 height 260
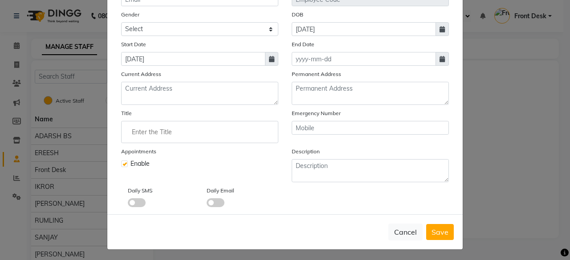
click at [163, 133] on input "Enter the Title" at bounding box center [199, 132] width 149 height 18
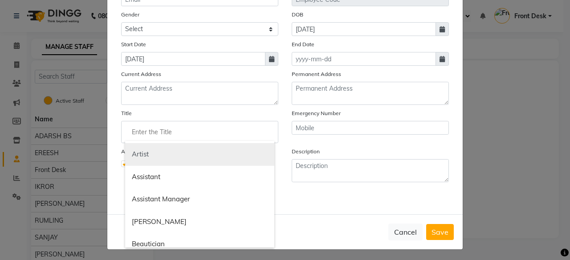
scroll to position [0, 0]
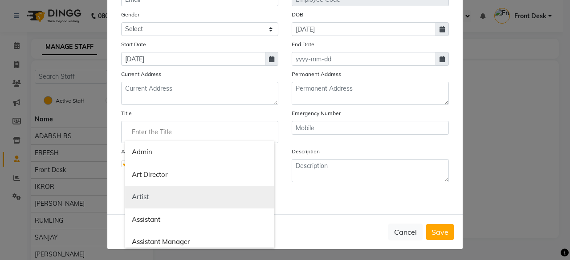
click at [152, 189] on link "Artist" at bounding box center [199, 197] width 149 height 23
type input "Artist"
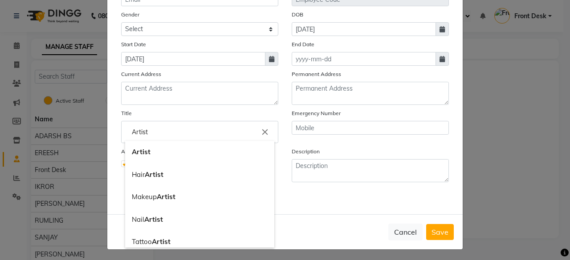
click at [169, 128] on input "Artist" at bounding box center [199, 132] width 149 height 18
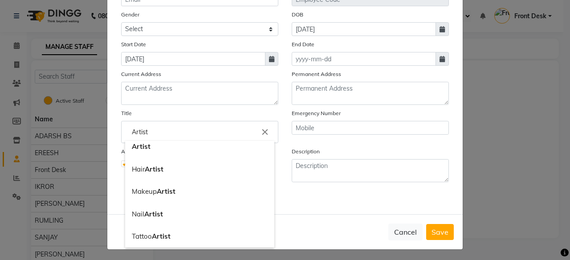
drag, startPoint x: 258, startPoint y: 133, endPoint x: 238, endPoint y: 134, distance: 20.5
click at [260, 134] on icon "close" at bounding box center [265, 132] width 10 height 10
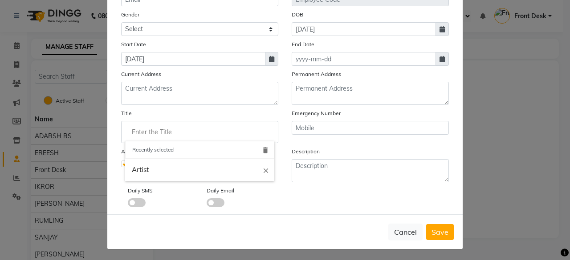
click at [192, 128] on input "Enter the Title" at bounding box center [199, 132] width 149 height 18
click at [159, 128] on input "Enter the Title" at bounding box center [199, 132] width 149 height 18
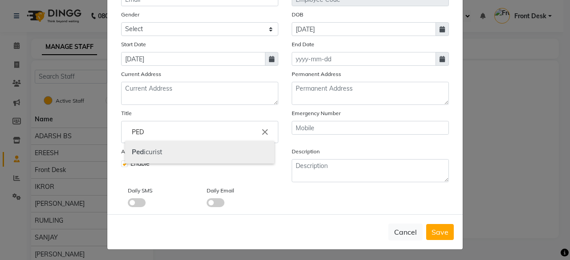
click at [183, 154] on link "Ped icurist" at bounding box center [199, 152] width 149 height 23
type input "Pedicurist"
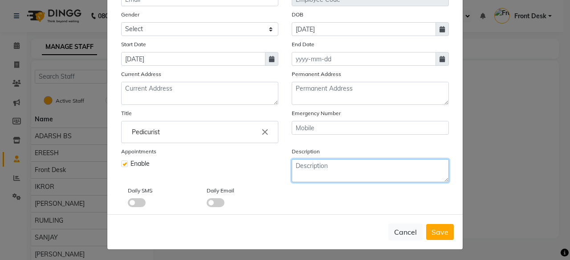
click at [326, 170] on textarea at bounding box center [370, 170] width 157 height 23
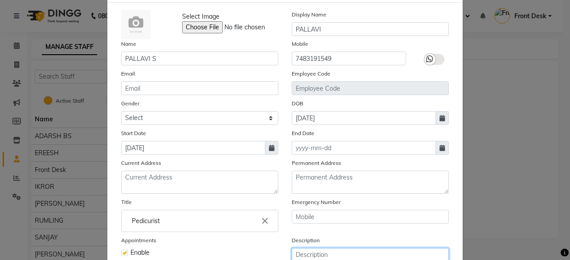
scroll to position [130, 0]
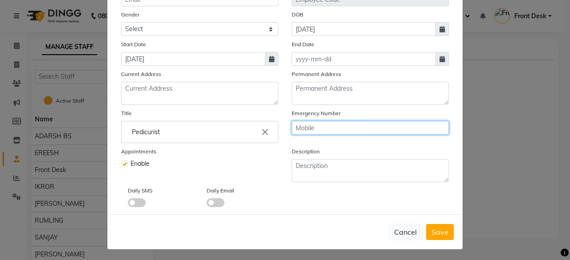
click at [327, 124] on input "text" at bounding box center [370, 128] width 157 height 14
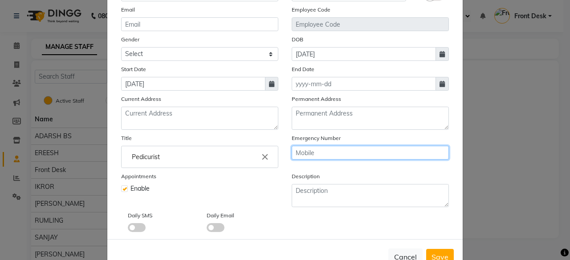
scroll to position [85, 0]
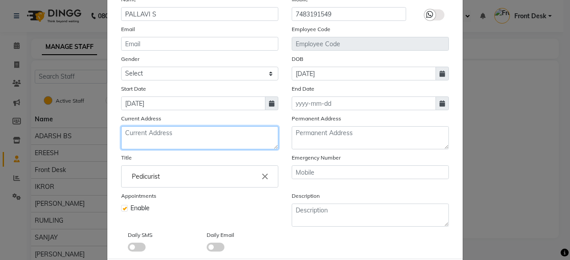
click at [205, 142] on textarea at bounding box center [199, 137] width 157 height 23
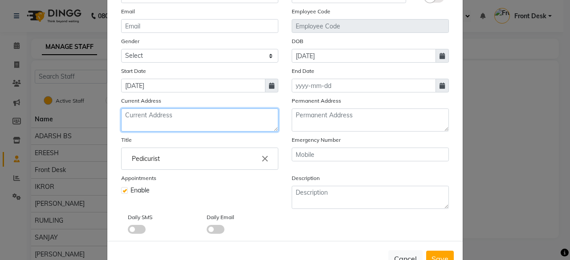
scroll to position [130, 0]
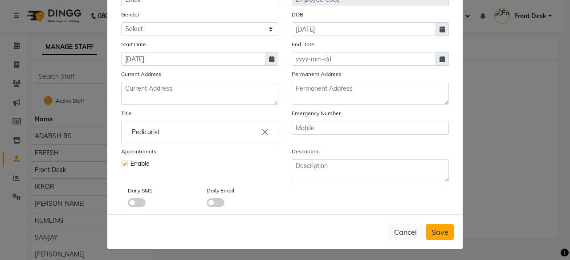
click at [436, 229] on span "Save" at bounding box center [439, 232] width 17 height 9
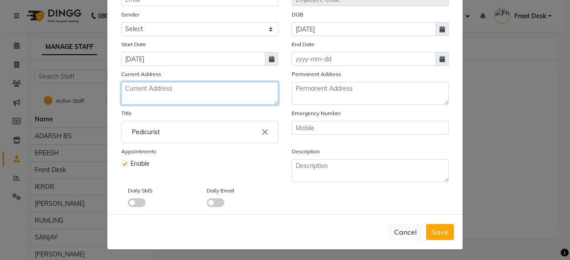
click at [207, 88] on textarea at bounding box center [199, 93] width 157 height 23
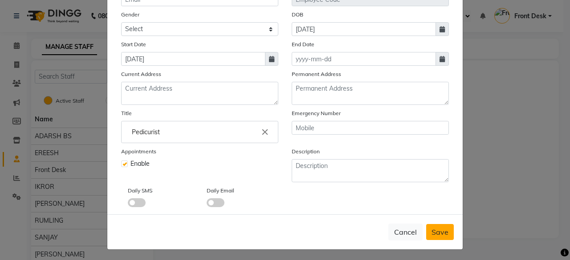
click at [443, 225] on button "Save" at bounding box center [440, 232] width 28 height 16
click at [350, 224] on div "Cancel Save" at bounding box center [284, 232] width 355 height 35
click at [431, 233] on span "Save" at bounding box center [439, 232] width 17 height 9
click at [431, 231] on span "Save" at bounding box center [439, 232] width 17 height 9
click at [439, 58] on icon at bounding box center [441, 59] width 5 height 6
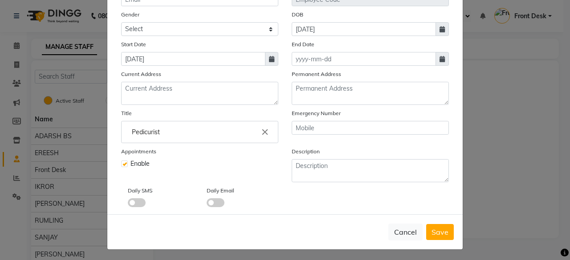
select select "9"
select select "2025"
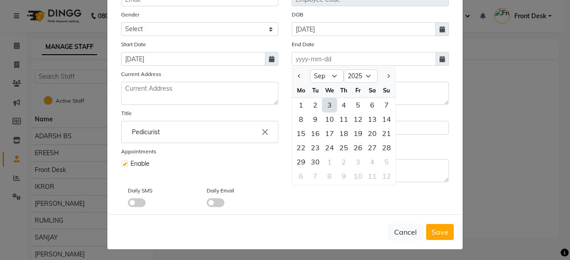
click at [439, 58] on icon at bounding box center [441, 59] width 5 height 6
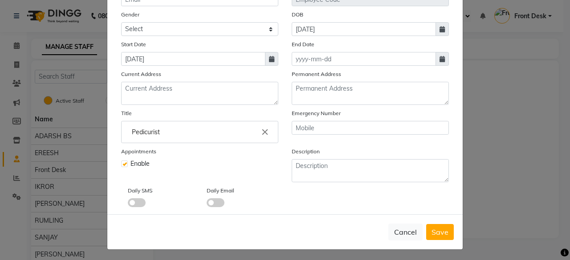
click at [298, 231] on div "Cancel Save" at bounding box center [284, 232] width 355 height 35
click at [298, 230] on div "Cancel Save" at bounding box center [284, 232] width 355 height 35
click at [132, 200] on span at bounding box center [137, 203] width 18 height 9
click at [128, 204] on input "checkbox" at bounding box center [128, 204] width 0 height 0
click at [132, 199] on span at bounding box center [137, 203] width 18 height 9
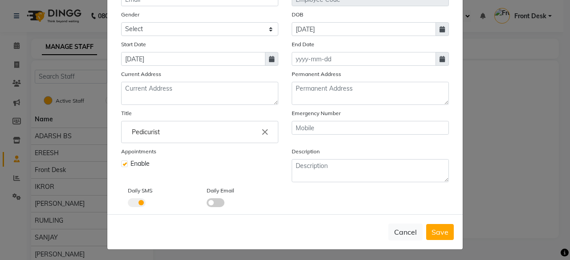
click at [128, 204] on input "checkbox" at bounding box center [128, 204] width 0 height 0
click at [434, 231] on span "Save" at bounding box center [439, 232] width 17 height 9
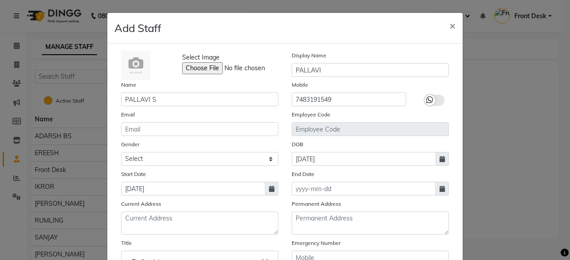
scroll to position [45, 0]
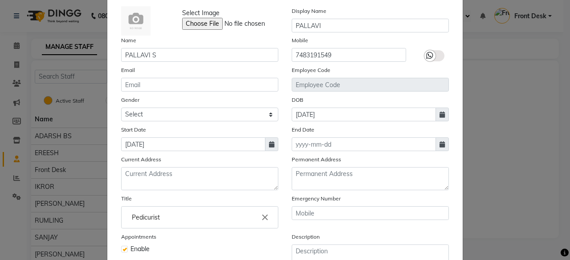
click at [289, 92] on div "Select Image Display Name PALLAVI Name PALLAVI S Mobile [PHONE_NUMBER] Email Em…" at bounding box center [284, 149] width 341 height 287
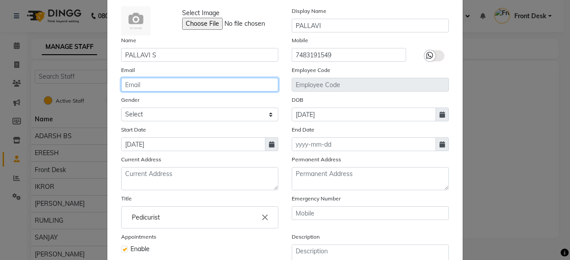
click at [180, 90] on input "email" at bounding box center [199, 85] width 157 height 14
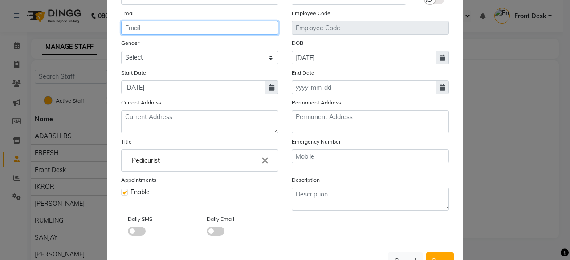
scroll to position [130, 0]
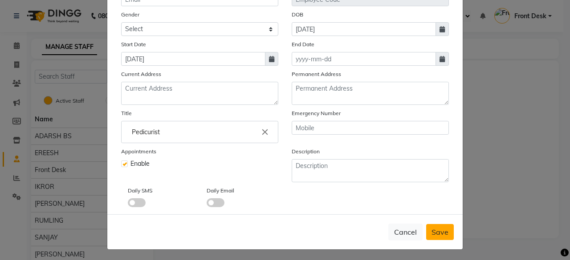
click at [437, 233] on span "Save" at bounding box center [439, 232] width 17 height 9
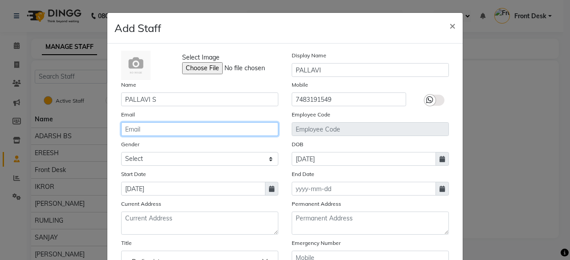
click at [163, 130] on input "email" at bounding box center [199, 129] width 157 height 14
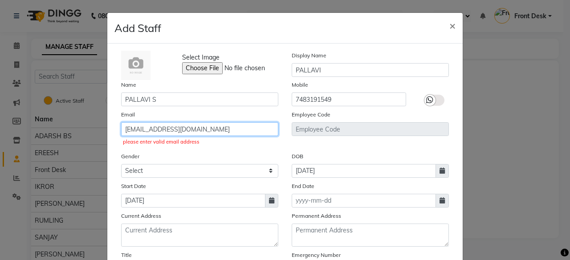
type input "[EMAIL_ADDRESS][DOMAIN_NAME]"
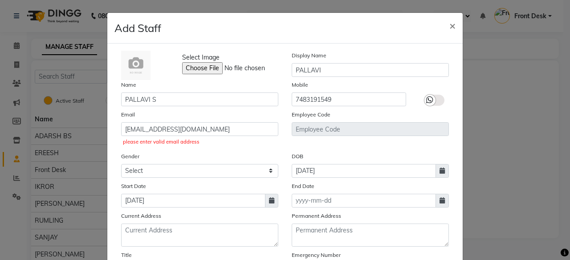
click at [228, 148] on div "Select Image Display Name PALLAVI Name PALLAVI S Mobile [PHONE_NUMBER] Email [E…" at bounding box center [284, 200] width 341 height 299
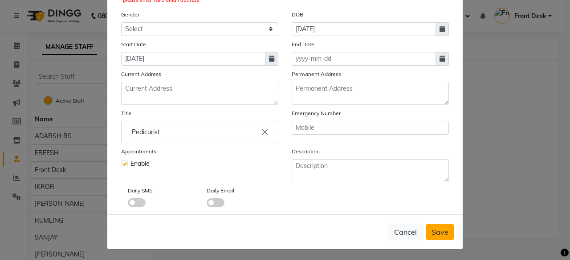
click at [447, 227] on button "Save" at bounding box center [440, 232] width 28 height 16
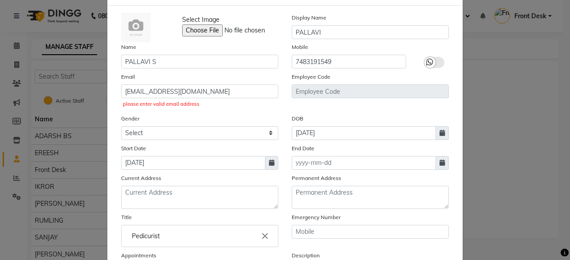
scroll to position [98, 0]
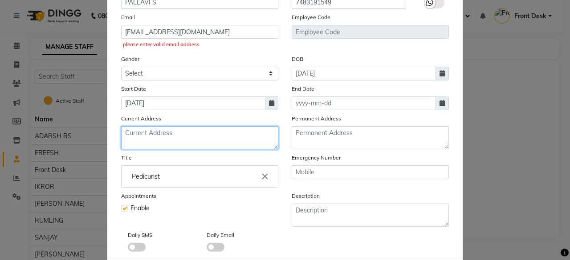
click at [156, 132] on textarea at bounding box center [199, 137] width 157 height 23
type textarea "SHADNUR COLONY"
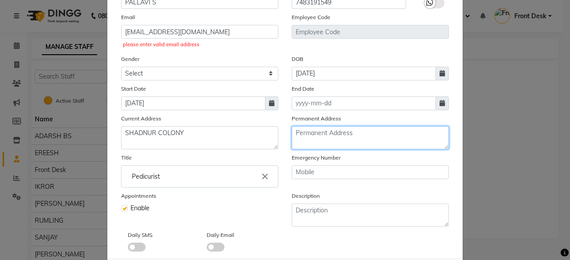
click at [319, 132] on textarea at bounding box center [370, 137] width 157 height 23
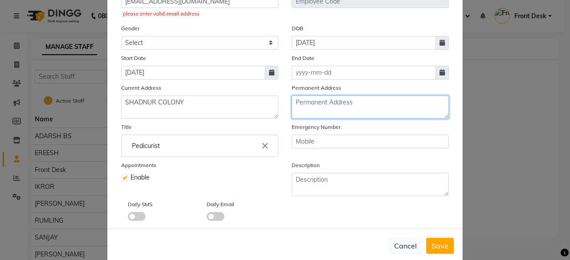
scroll to position [142, 0]
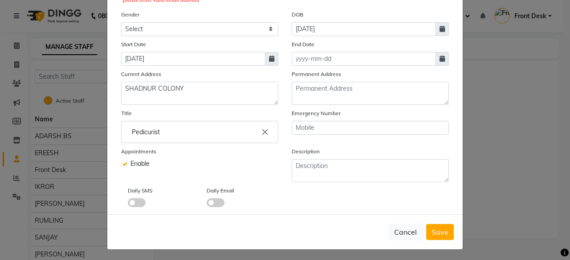
click at [367, 196] on div "Daily SMS Daily Email" at bounding box center [284, 196] width 341 height 21
click at [433, 224] on button "Save" at bounding box center [440, 232] width 28 height 16
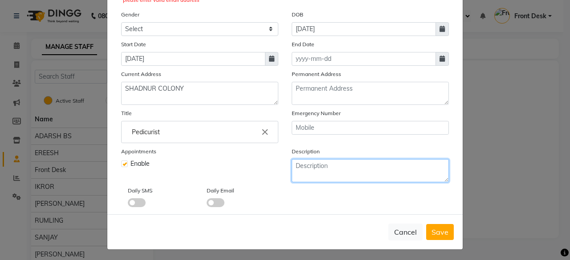
click at [317, 161] on textarea at bounding box center [370, 170] width 157 height 23
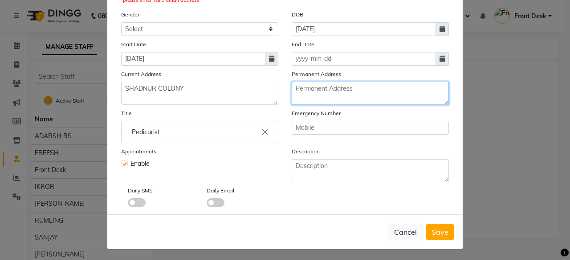
click at [329, 92] on textarea at bounding box center [370, 93] width 157 height 23
type textarea "2ND STAGE NEAR MAMATHA HAIR STYLE [PERSON_NAME]"
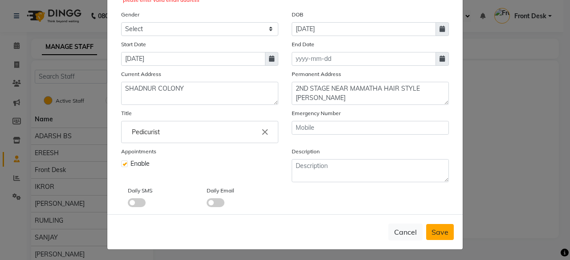
click at [431, 229] on span "Save" at bounding box center [439, 232] width 17 height 9
click at [304, 206] on div "Select Image Display Name PALLAVI Name PALLAVI S Mobile [PHONE_NUMBER] Email [E…" at bounding box center [284, 58] width 355 height 313
click at [439, 228] on span "Save" at bounding box center [439, 232] width 17 height 9
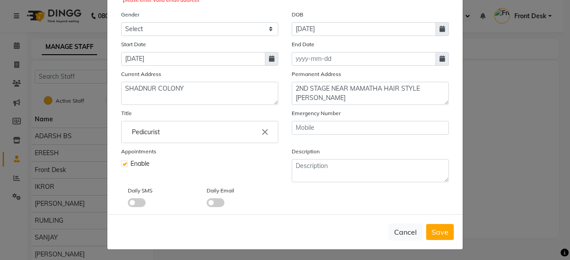
scroll to position [53, 0]
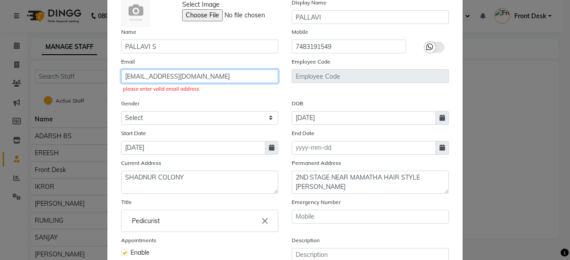
drag, startPoint x: 227, startPoint y: 76, endPoint x: 74, endPoint y: 92, distance: 154.0
click at [74, 92] on ngb-modal-window "Add Staff × Select Image Display Name PALLAVI Name PALLAVI S Mobile [PHONE_NUMB…" at bounding box center [285, 130] width 570 height 260
click at [229, 98] on div "Select Image Display Name PALLAVI Name PALLAVI S Mobile [PHONE_NUMBER] Email [E…" at bounding box center [284, 147] width 341 height 299
drag, startPoint x: 224, startPoint y: 74, endPoint x: 77, endPoint y: 80, distance: 147.0
click at [77, 80] on ngb-modal-window "Add Staff × Select Image Display Name PALLAVI Name PALLAVI S Mobile [PHONE_NUMB…" at bounding box center [285, 130] width 570 height 260
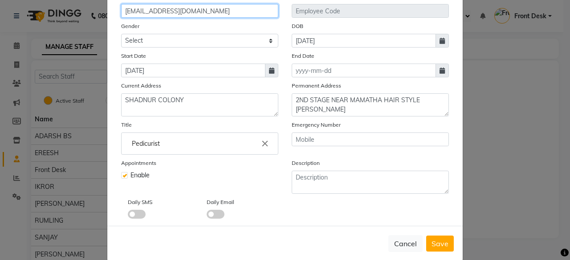
scroll to position [130, 0]
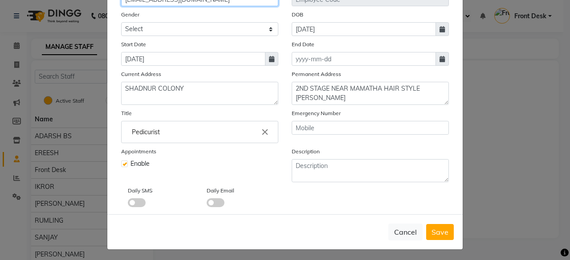
type input "[EMAIL_ADDRESS][DOMAIN_NAME]"
click at [297, 202] on div "Daily SMS Daily Email" at bounding box center [284, 196] width 341 height 21
click at [446, 225] on button "Save" at bounding box center [440, 232] width 28 height 16
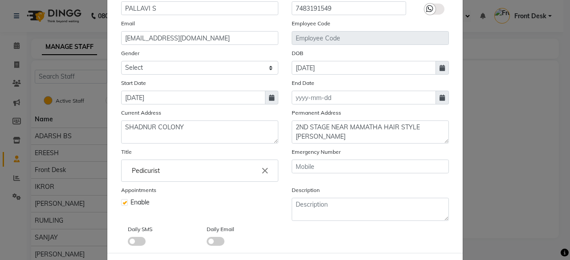
scroll to position [41, 0]
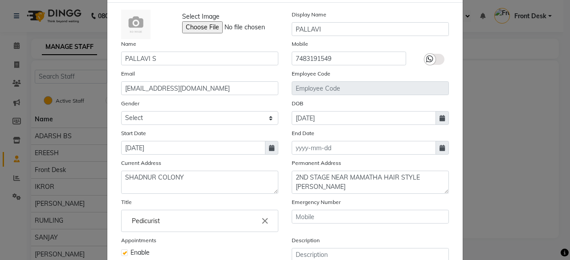
click at [427, 57] on icon at bounding box center [429, 59] width 7 height 8
click at [0, 0] on input "checkbox" at bounding box center [0, 0] width 0 height 0
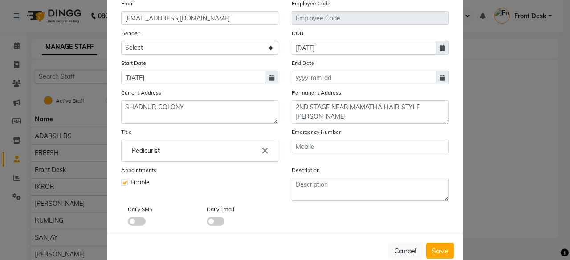
scroll to position [130, 0]
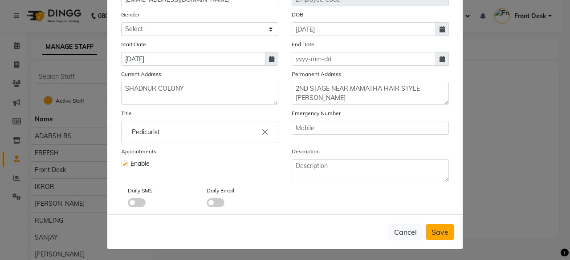
click at [432, 230] on span "Save" at bounding box center [439, 232] width 17 height 9
click at [432, 228] on span "Save" at bounding box center [439, 232] width 17 height 9
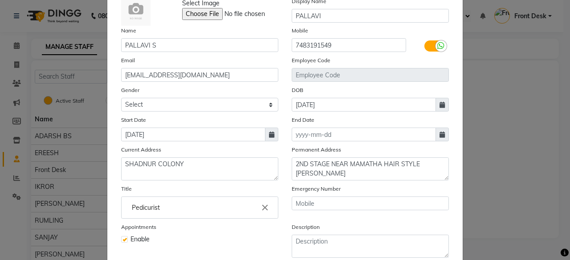
scroll to position [0, 0]
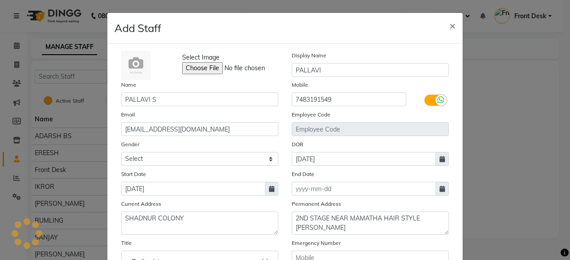
click at [428, 98] on label at bounding box center [434, 100] width 20 height 11
click at [0, 0] on input "checkbox" at bounding box center [0, 0] width 0 height 0
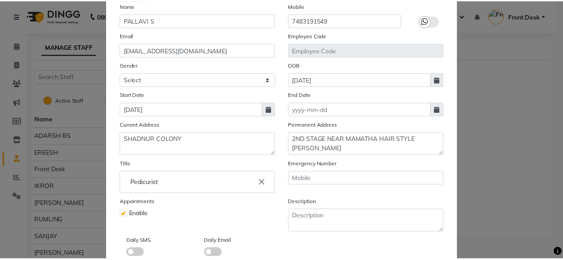
scroll to position [130, 0]
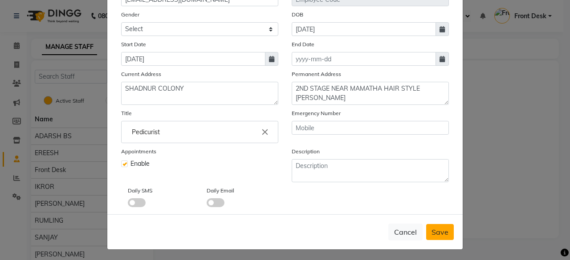
click at [434, 229] on span "Save" at bounding box center [439, 232] width 17 height 9
click at [414, 231] on button "Cancel" at bounding box center [405, 232] width 34 height 17
select select
checkbox input "false"
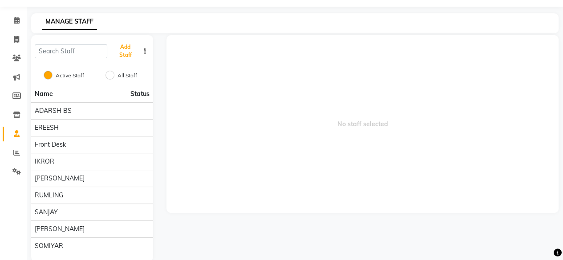
scroll to position [38, 0]
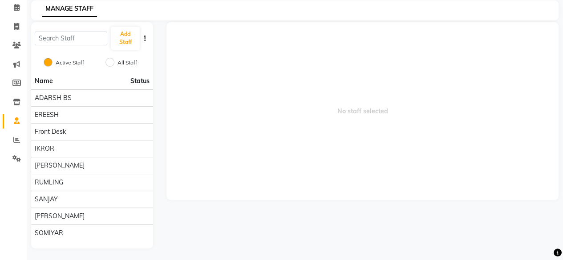
click at [110, 55] on div "Active Staff All Staff" at bounding box center [92, 63] width 122 height 19
click at [112, 60] on input "All Staff" at bounding box center [110, 62] width 9 height 9
radio input "true"
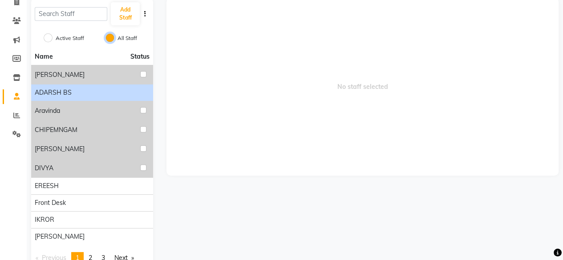
scroll to position [85, 0]
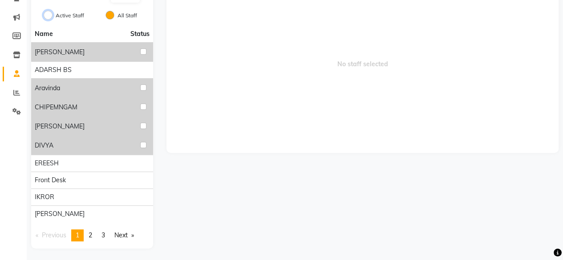
click at [49, 14] on input "Active Staff" at bounding box center [48, 15] width 9 height 9
radio input "true"
radio input "false"
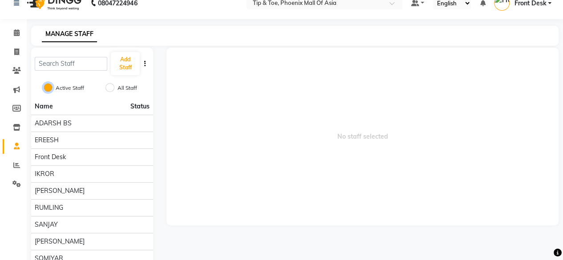
scroll to position [0, 0]
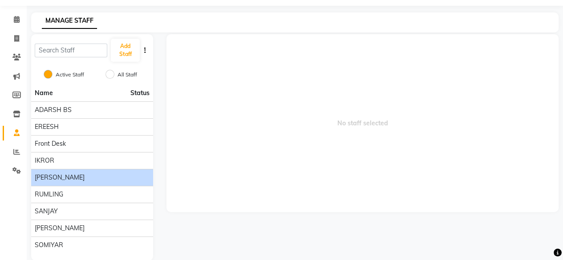
scroll to position [38, 0]
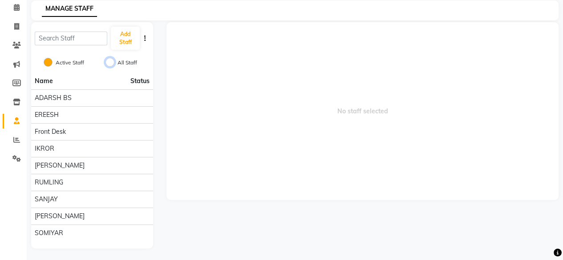
click at [111, 61] on input "All Staff" at bounding box center [110, 62] width 9 height 9
radio input "true"
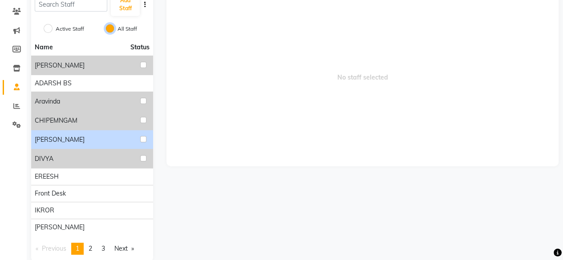
scroll to position [85, 0]
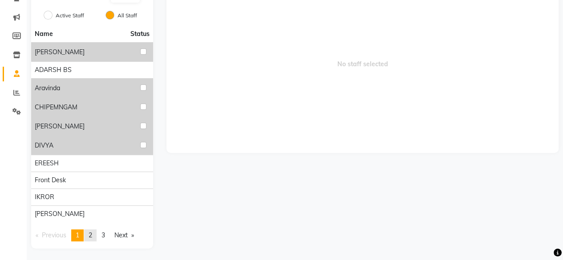
click at [92, 233] on span "2" at bounding box center [91, 236] width 4 height 8
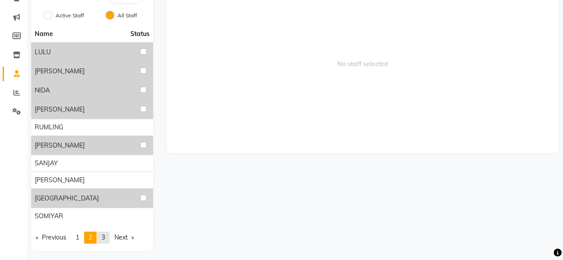
click at [105, 236] on span "3" at bounding box center [104, 238] width 4 height 8
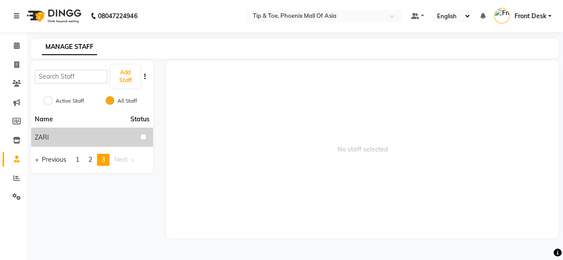
scroll to position [0, 0]
click at [50, 159] on link "Previous page" at bounding box center [51, 160] width 40 height 12
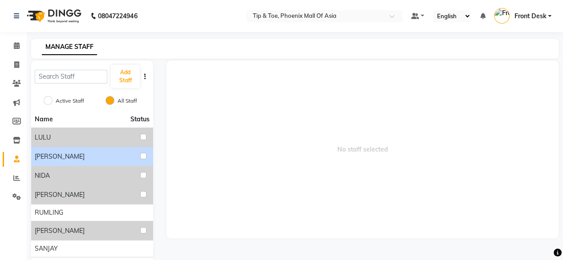
click at [84, 158] on div "NEVILLE" at bounding box center [92, 157] width 115 height 12
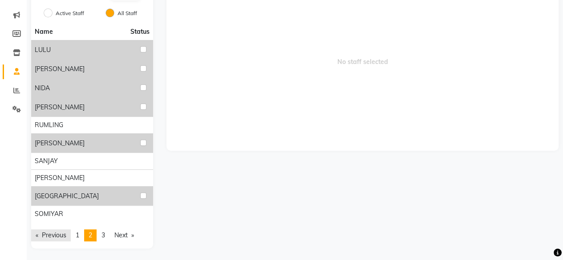
click at [51, 236] on link "Previous page" at bounding box center [51, 236] width 40 height 12
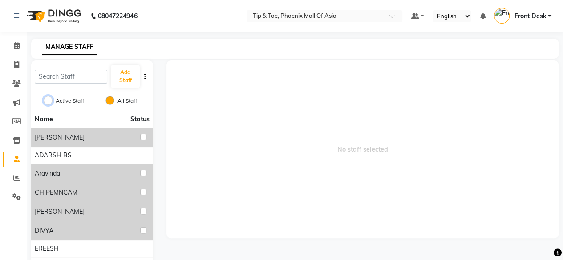
click at [50, 99] on input "Active Staff" at bounding box center [48, 100] width 9 height 9
radio input "true"
radio input "false"
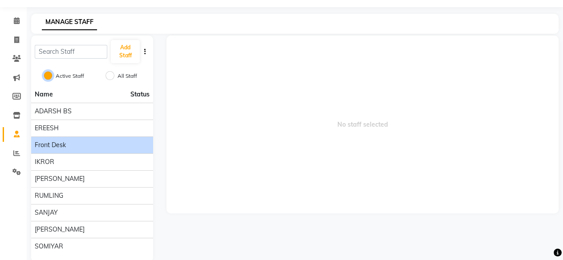
scroll to position [38, 0]
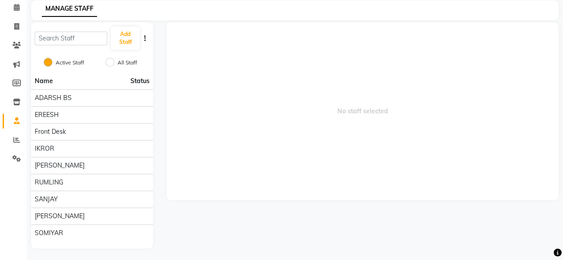
drag, startPoint x: 69, startPoint y: 230, endPoint x: 225, endPoint y: 212, distance: 157.3
click at [231, 212] on div "No staff selected" at bounding box center [363, 135] width 406 height 227
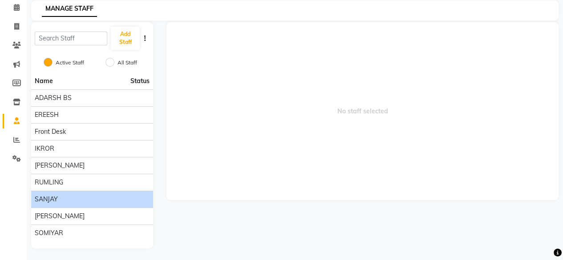
click at [55, 197] on span "SANJAY" at bounding box center [46, 199] width 23 height 9
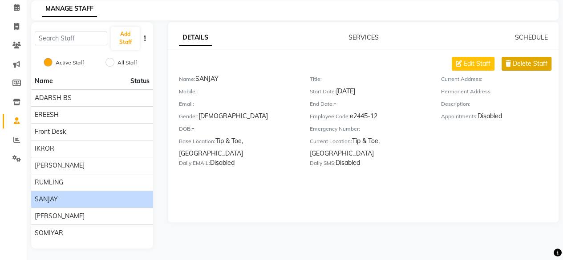
click at [526, 61] on span "Delete Staff" at bounding box center [530, 63] width 35 height 9
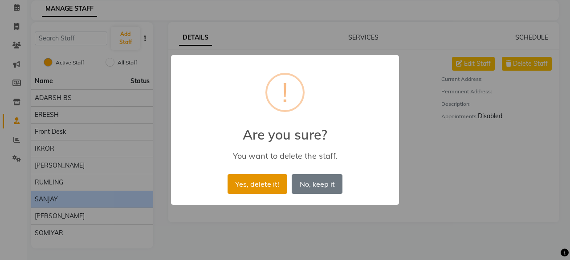
click at [257, 184] on button "Yes, delete it!" at bounding box center [258, 185] width 60 height 20
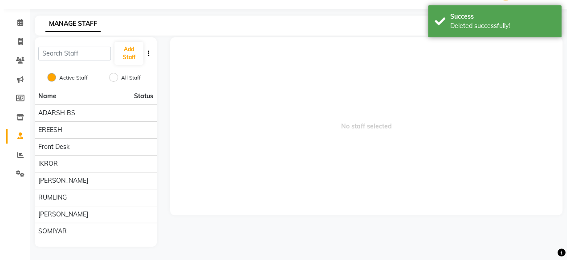
scroll to position [22, 0]
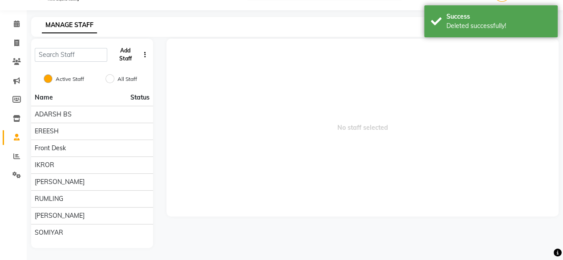
click at [122, 49] on button "Add Staff" at bounding box center [125, 54] width 28 height 23
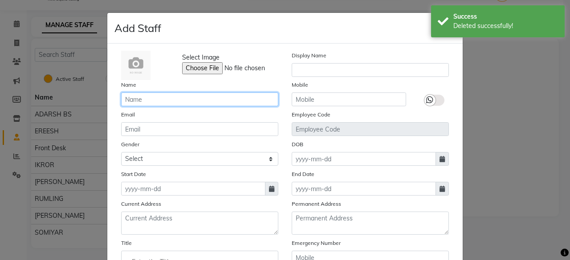
click at [145, 99] on input "text" at bounding box center [199, 100] width 157 height 14
type input "p"
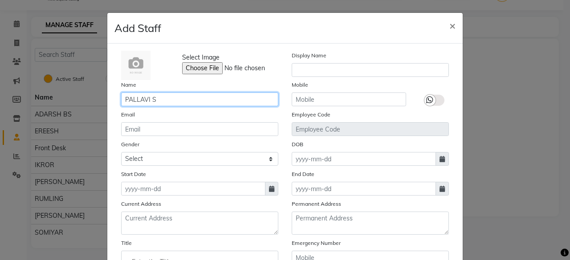
type input "PALLAVI S"
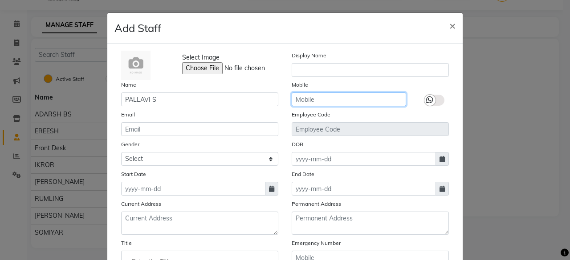
click at [327, 104] on input "text" at bounding box center [349, 100] width 114 height 14
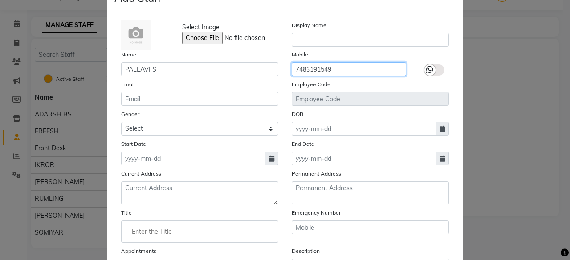
scroll to position [45, 0]
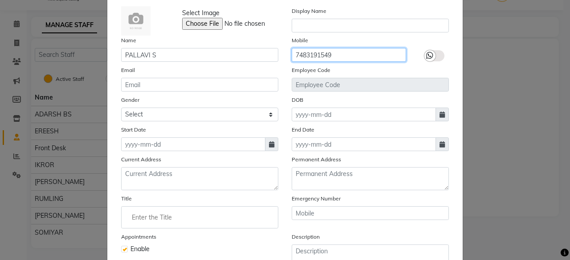
type input "7483191549"
click at [439, 114] on icon at bounding box center [441, 115] width 5 height 6
select select "9"
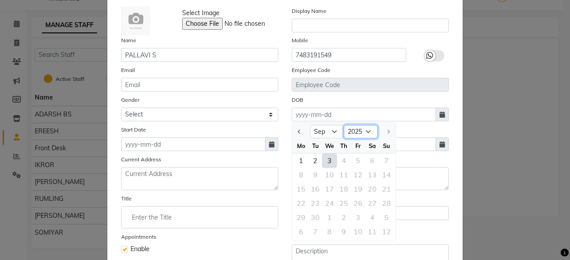
click at [373, 130] on select "1920 1921 1922 1923 1924 1925 1926 1927 1928 1929 1930 1931 1932 1933 1934 1935…" at bounding box center [361, 132] width 34 height 13
select select "2005"
click at [344, 126] on select "1920 1921 1922 1923 1924 1925 1926 1927 1928 1929 1930 1931 1932 1933 1934 1935…" at bounding box center [361, 132] width 34 height 13
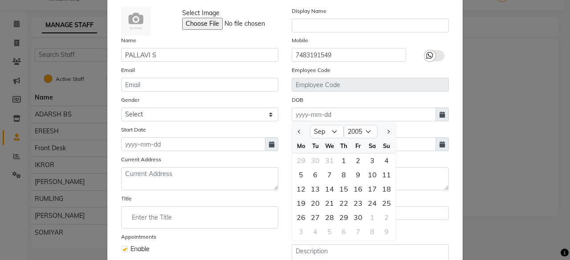
click at [326, 139] on div "We" at bounding box center [329, 146] width 14 height 14
click at [328, 130] on select "Jan Feb Mar Apr May Jun [DATE] Aug Sep Oct Nov Dec" at bounding box center [327, 132] width 34 height 13
select select "3"
click at [310, 126] on select "Jan Feb Mar Apr May Jun [DATE] Aug Sep Oct Nov Dec" at bounding box center [327, 132] width 34 height 13
click at [313, 157] on div "1" at bounding box center [315, 161] width 14 height 14
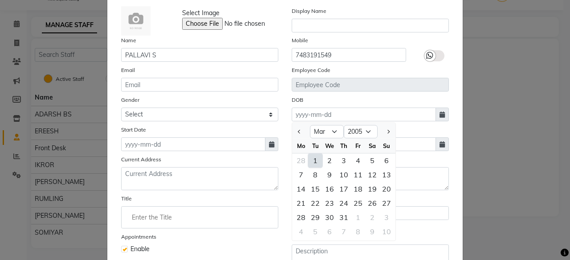
type input "[DATE]"
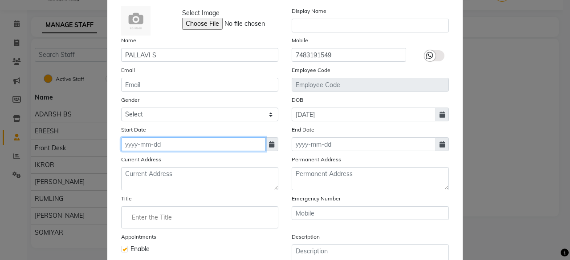
click at [199, 146] on input at bounding box center [193, 145] width 144 height 14
select select "9"
select select "2025"
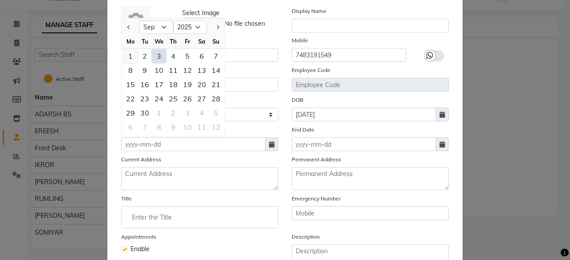
click at [131, 53] on div "1" at bounding box center [130, 56] width 14 height 14
type input "01-09-2025"
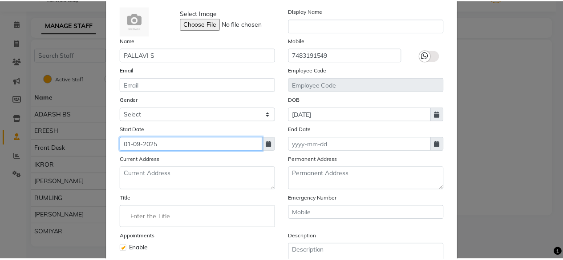
scroll to position [130, 0]
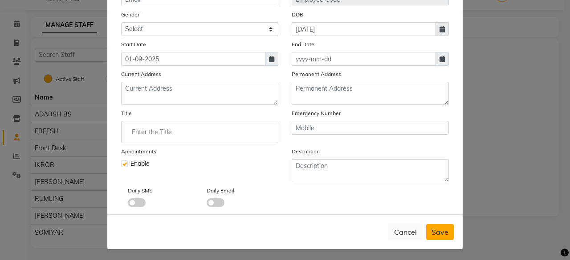
click at [431, 228] on span "Save" at bounding box center [439, 232] width 17 height 9
checkbox input "false"
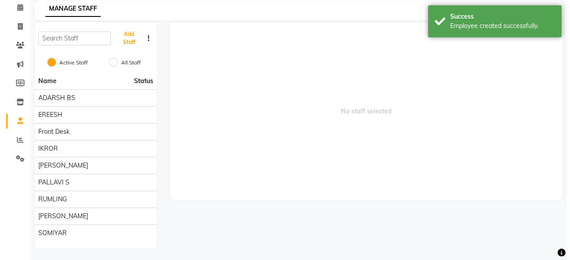
scroll to position [0, 0]
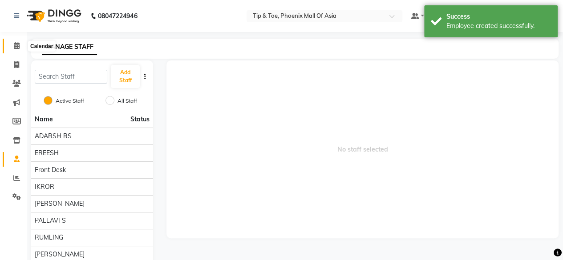
click at [14, 46] on icon at bounding box center [17, 45] width 6 height 7
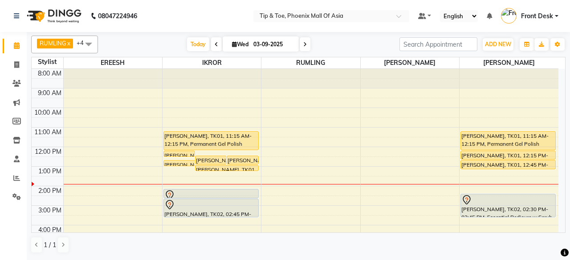
click at [86, 42] on span at bounding box center [89, 44] width 18 height 17
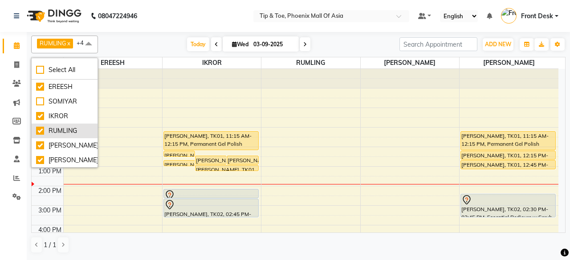
scroll to position [15, 0]
click at [88, 43] on span at bounding box center [89, 44] width 18 height 17
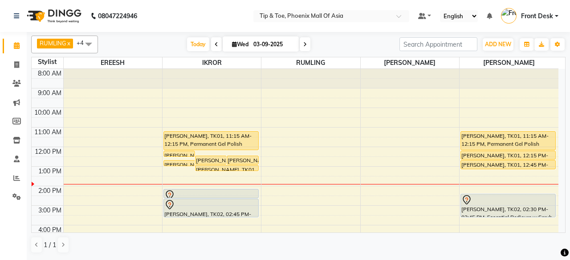
drag, startPoint x: 114, startPoint y: 45, endPoint x: 138, endPoint y: 37, distance: 25.2
click at [114, 45] on div "Today Wed 03-09-2025" at bounding box center [248, 44] width 293 height 13
click at [79, 42] on span "+4" at bounding box center [84, 42] width 14 height 7
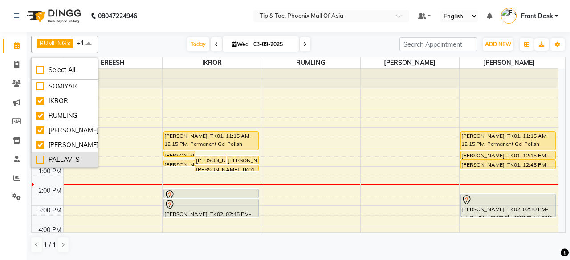
click at [39, 159] on div "PALLAVI S" at bounding box center [64, 159] width 57 height 9
checkbox input "true"
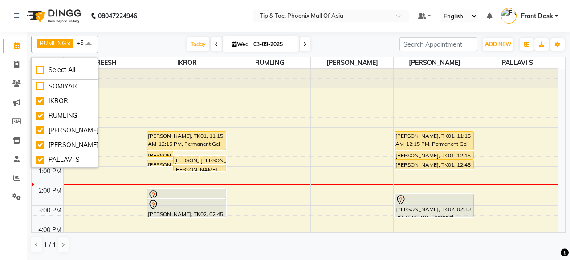
click at [49, 37] on span "RUMLING x EREESH x KANIKA x IKROR x SHURTHI x PALLAVI S x +5" at bounding box center [64, 45] width 67 height 18
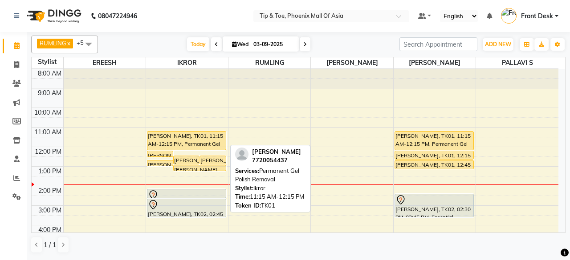
click at [170, 137] on div "[PERSON_NAME], TK01, 11:15 AM-12:15 PM, Permanent Gel Polish Removal" at bounding box center [186, 141] width 78 height 18
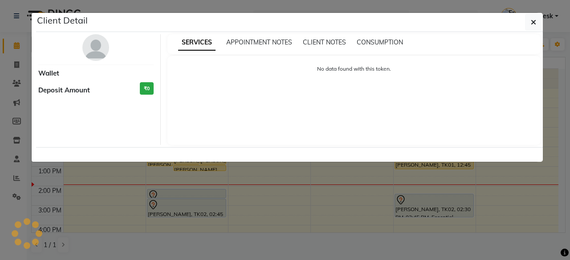
select select "1"
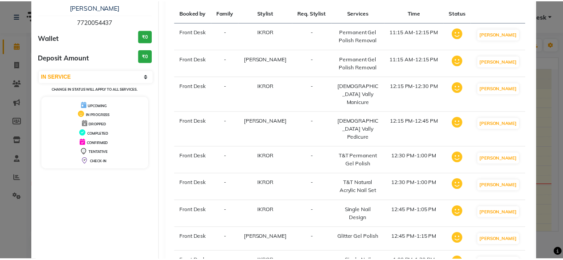
scroll to position [119, 0]
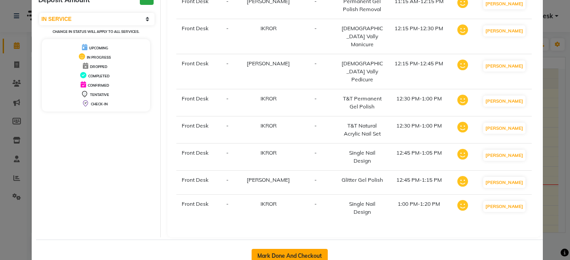
click at [302, 249] on button "Mark Done And Checkout" at bounding box center [290, 256] width 76 height 14
select select "service"
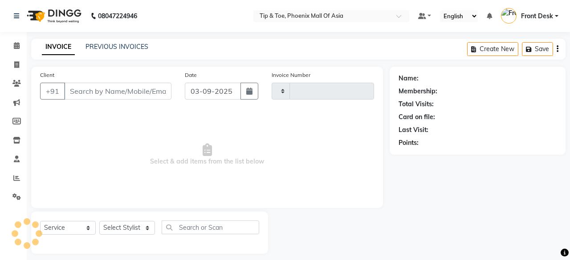
type input "0816"
select select "5683"
type input "7720054437"
select select "43678"
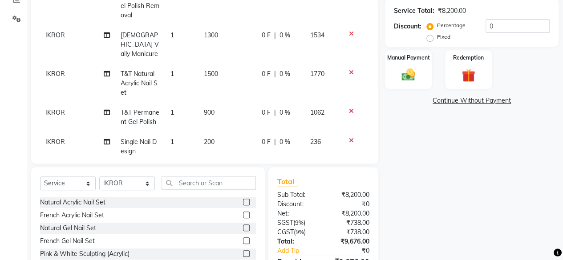
click at [199, 64] on td "1500" at bounding box center [228, 83] width 58 height 39
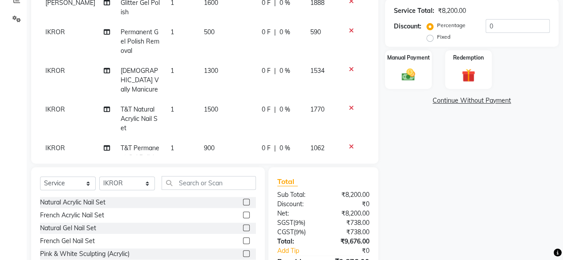
select select "43678"
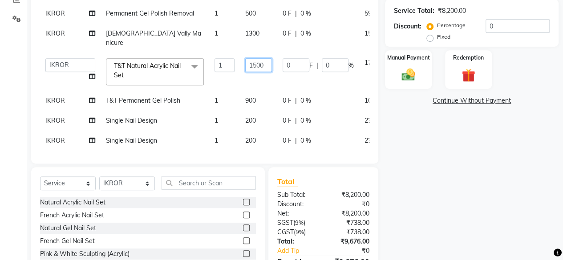
click at [245, 58] on input "1500" at bounding box center [258, 65] width 27 height 14
type input "1300"
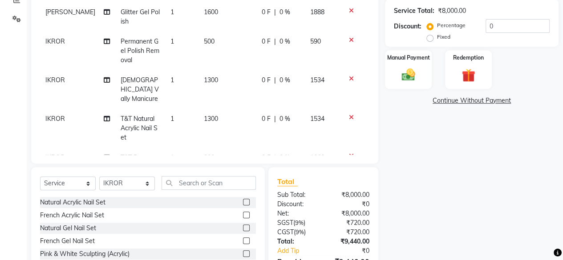
click at [445, 195] on div "Name: Priya Rao Membership: No Active Membership Total Visits: 4 Card on file: …" at bounding box center [475, 94] width 180 height 410
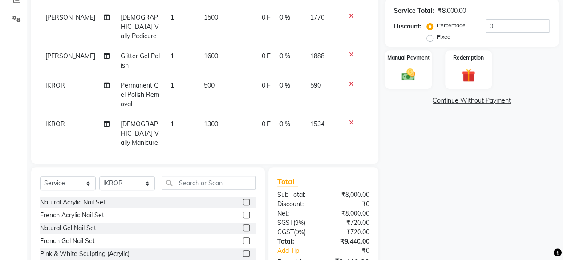
scroll to position [134, 0]
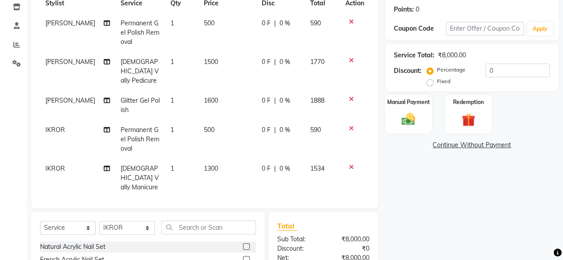
click at [204, 26] on span "500" at bounding box center [209, 23] width 11 height 8
select select "43482"
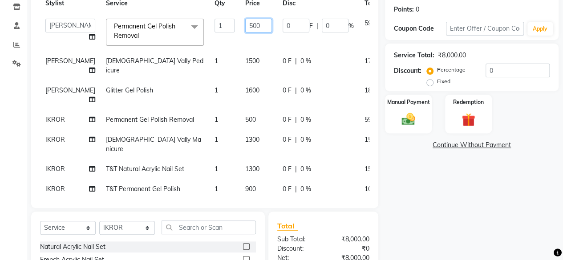
click at [245, 25] on input "500" at bounding box center [258, 26] width 27 height 14
type input "300"
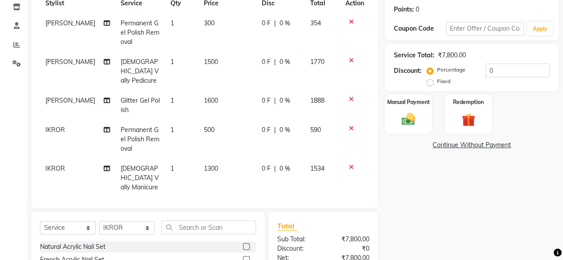
click at [410, 188] on div "Name: Priya Rao Membership: No Active Membership Total Visits: 4 Card on file: …" at bounding box center [475, 138] width 180 height 410
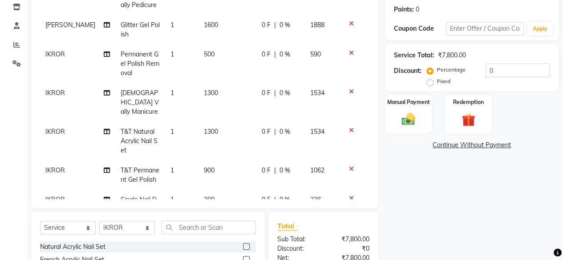
click at [204, 50] on span "500" at bounding box center [209, 54] width 11 height 8
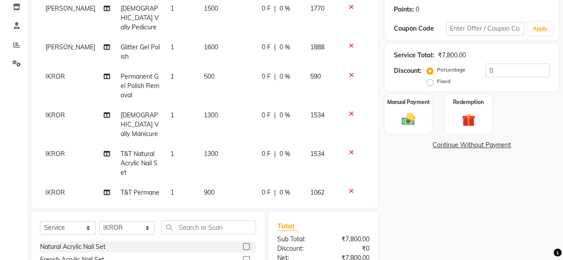
select select "43678"
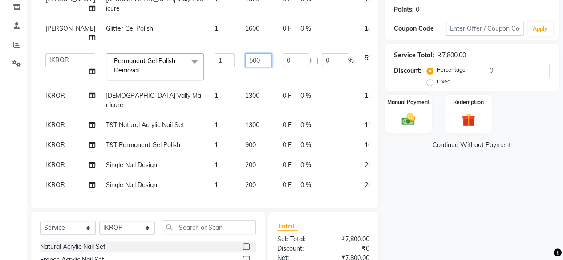
click at [245, 57] on input "500" at bounding box center [258, 60] width 27 height 14
type input "300"
click at [484, 195] on div "Name: Priya Rao Membership: No Active Membership Total Visits: 4 Card on file: …" at bounding box center [475, 138] width 180 height 410
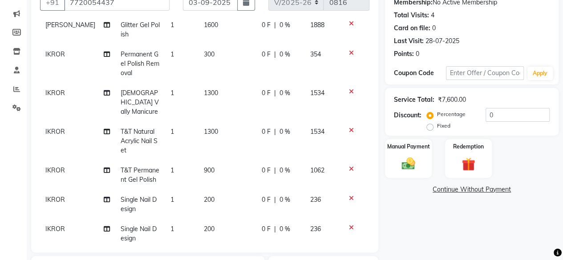
scroll to position [229, 0]
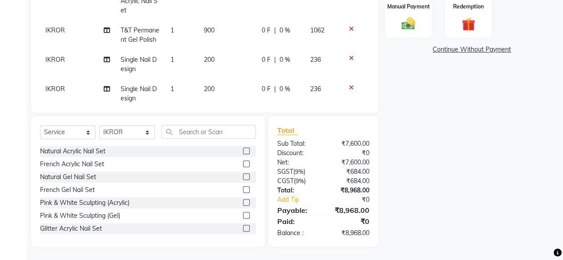
click at [406, 201] on div "Name: Priya Rao Membership: No Active Membership Total Visits: 4 Card on file: …" at bounding box center [475, 42] width 180 height 410
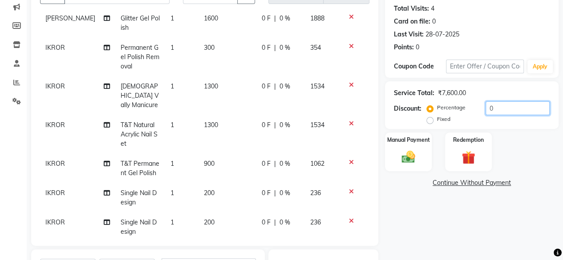
click at [495, 108] on input "0" at bounding box center [518, 109] width 64 height 14
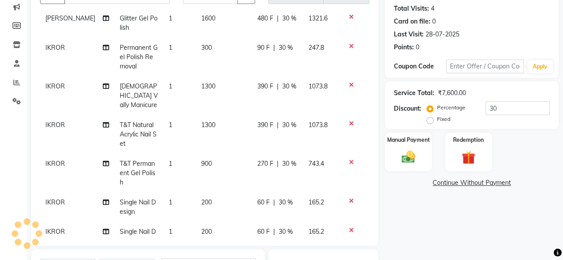
click at [546, 143] on div "Manual Payment Redemption" at bounding box center [471, 152] width 187 height 39
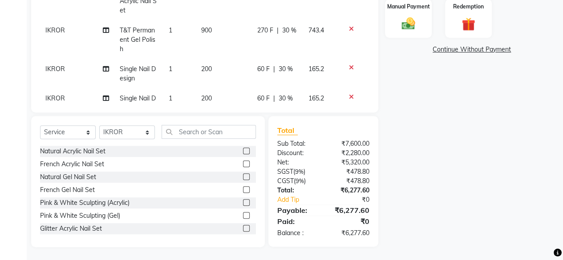
scroll to position [7, 0]
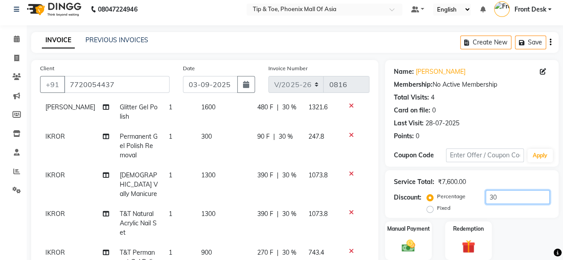
click at [522, 202] on input "30" at bounding box center [518, 198] width 64 height 14
type input "3"
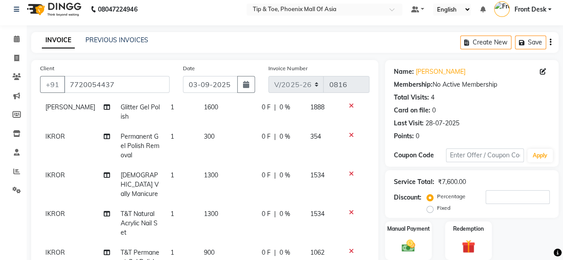
click at [519, 240] on div "Manual Payment Redemption" at bounding box center [471, 241] width 187 height 39
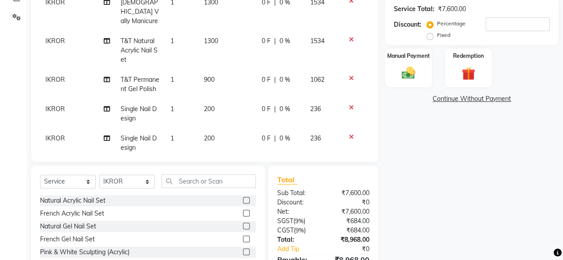
scroll to position [140, 0]
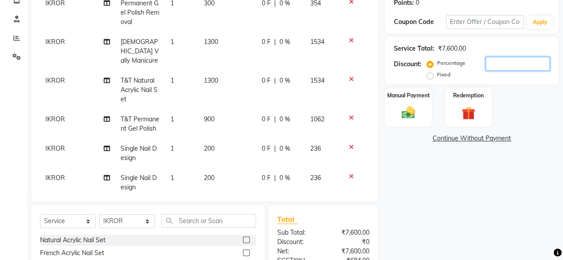
click at [501, 62] on input "number" at bounding box center [518, 64] width 64 height 14
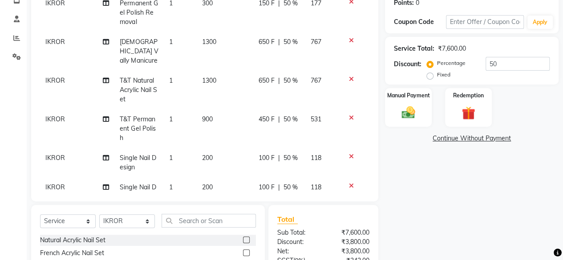
click at [528, 115] on div "Manual Payment Redemption" at bounding box center [471, 107] width 187 height 39
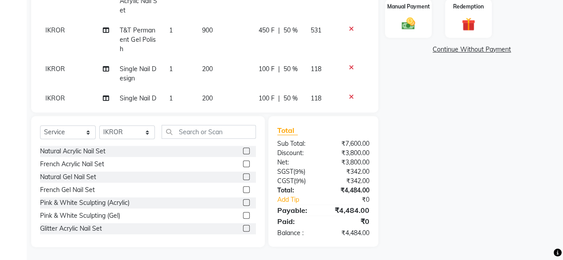
scroll to position [51, 0]
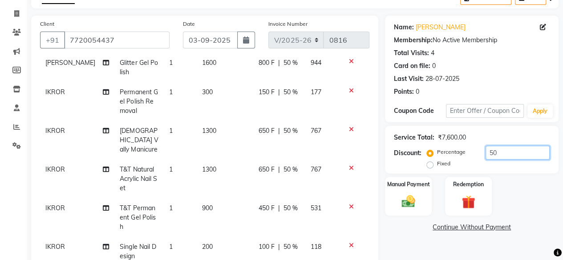
click at [525, 150] on input "50" at bounding box center [518, 153] width 64 height 14
type input "5"
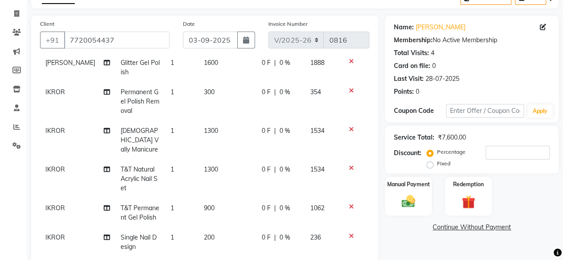
click at [503, 227] on link "Continue Without Payment" at bounding box center [472, 227] width 170 height 9
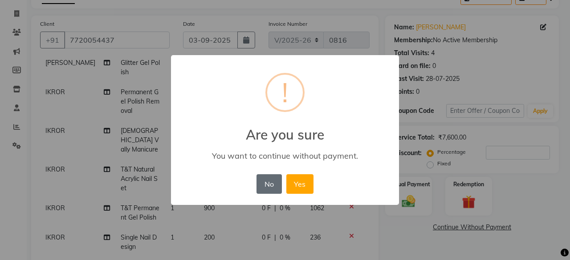
click at [271, 183] on button "No" at bounding box center [268, 185] width 25 height 20
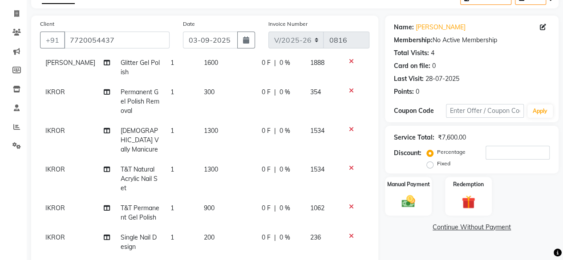
click at [547, 212] on div "Manual Payment Redemption" at bounding box center [471, 196] width 187 height 39
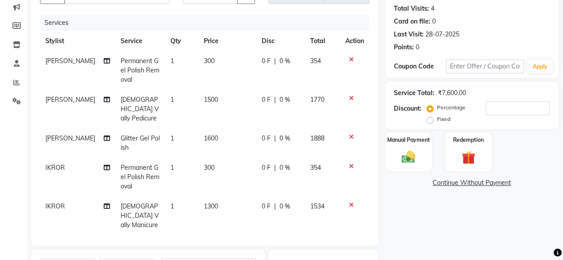
scroll to position [7, 0]
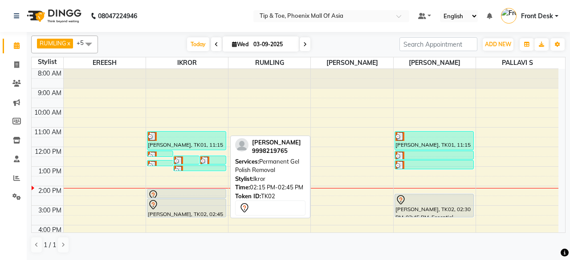
click at [192, 192] on div at bounding box center [186, 195] width 77 height 11
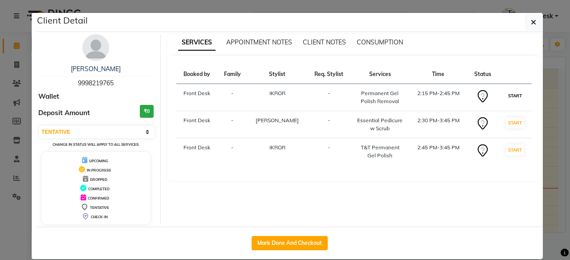
click at [510, 91] on button "START" at bounding box center [515, 95] width 18 height 11
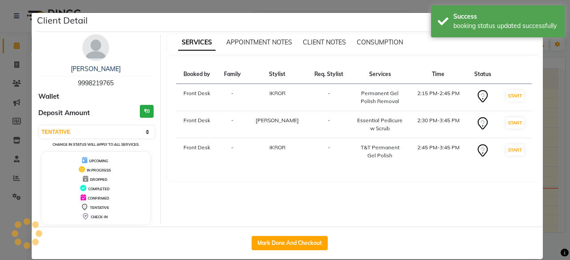
select select "select"
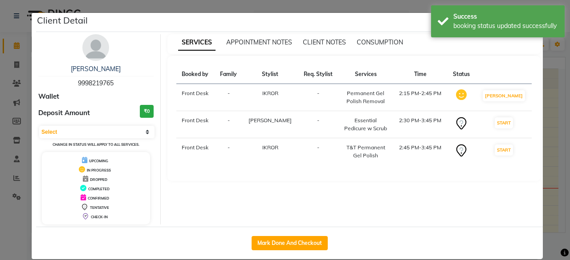
click at [552, 114] on ngb-modal-window "Client Detail AKSHITHA 9998219765 Wallet Deposit Amount ₹0 Select IN SERVICE CO…" at bounding box center [285, 130] width 570 height 260
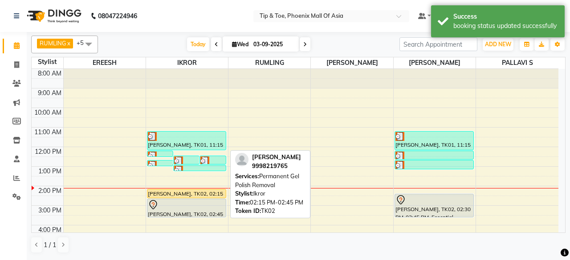
click at [191, 190] on div "[PERSON_NAME], TK02, 02:15 PM-02:45 PM, Permanent Gel Polish Removal" at bounding box center [186, 194] width 78 height 8
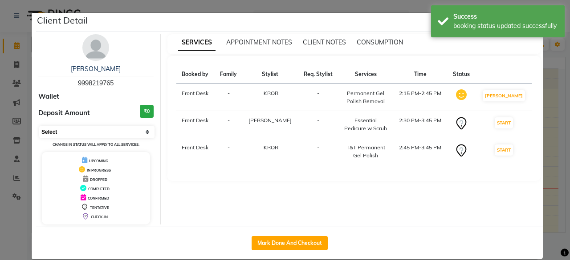
drag, startPoint x: 118, startPoint y: 130, endPoint x: 122, endPoint y: 136, distance: 7.6
click at [118, 130] on select "Select IN SERVICE CONFIRMED TENTATIVE CHECK IN MARK DONE DROPPED UPCOMING" at bounding box center [96, 132] width 115 height 12
select select "7"
click at [39, 126] on select "Select IN SERVICE CONFIRMED TENTATIVE CHECK IN MARK DONE DROPPED UPCOMING" at bounding box center [96, 132] width 115 height 12
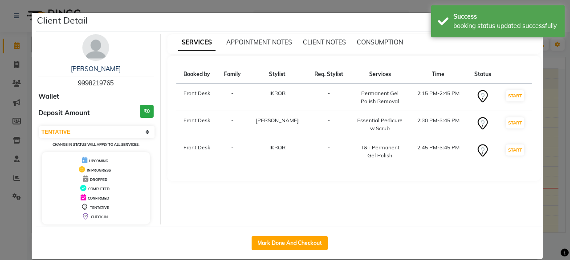
click at [557, 157] on ngb-modal-window "Client Detail AKSHITHA 9998219765 Wallet Deposit Amount ₹0 Select IN SERVICE CO…" at bounding box center [285, 130] width 570 height 260
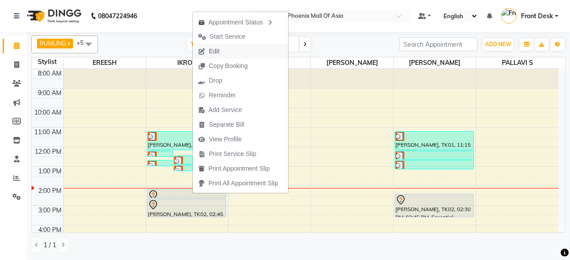
click at [236, 50] on button "Edit" at bounding box center [240, 51] width 95 height 15
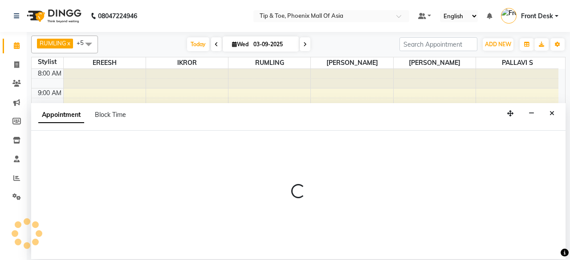
select select "tentative"
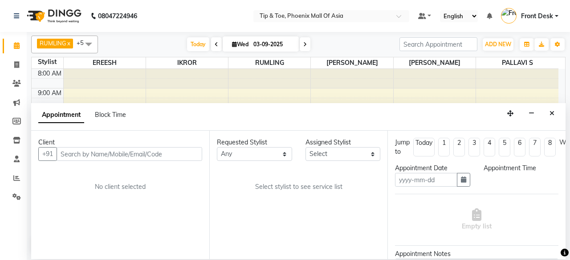
type input "03-09-2025"
select select "855"
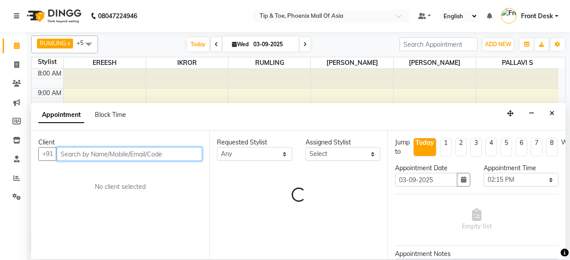
select select "43678"
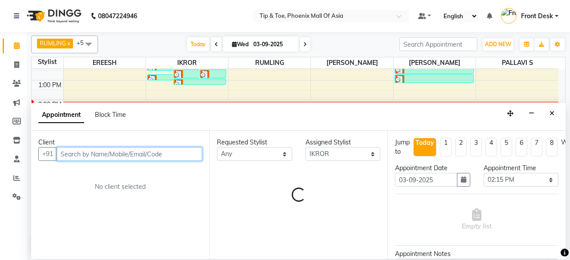
select select "2635"
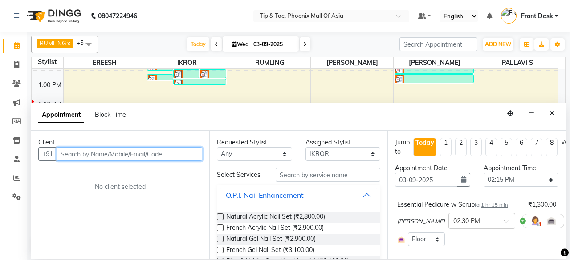
select select "2635"
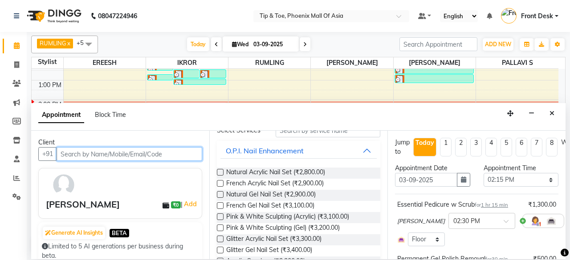
scroll to position [0, 0]
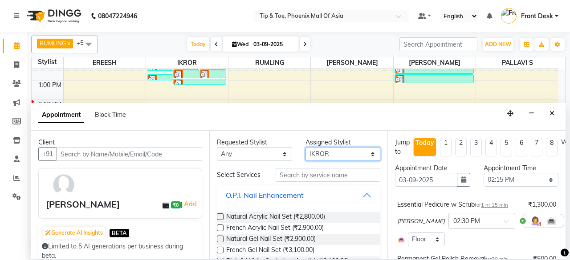
click at [322, 151] on select "Select EREESH IKROR KANIKA PALLAVI S RUMLING SHURTHI SOMIYAR" at bounding box center [342, 154] width 75 height 14
select select "71173"
click at [305, 147] on select "Select EREESH IKROR KANIKA PALLAVI S RUMLING SHURTHI SOMIYAR" at bounding box center [342, 154] width 75 height 14
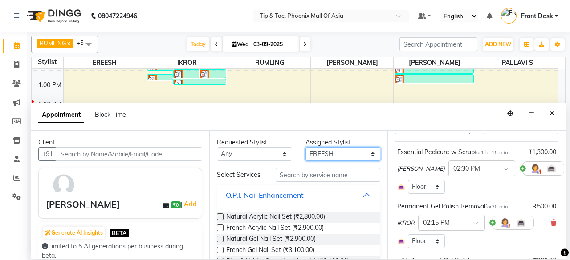
scroll to position [40, 0]
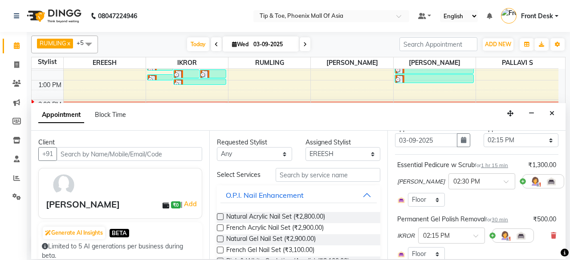
click at [568, 179] on icon at bounding box center [570, 182] width 5 height 6
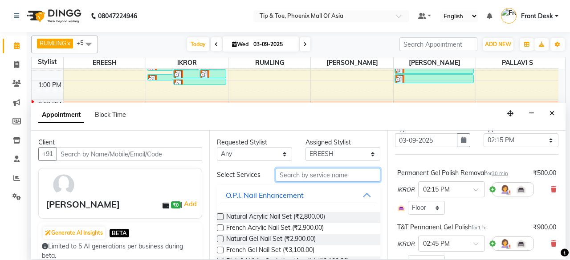
click at [324, 175] on input "text" at bounding box center [328, 175] width 105 height 14
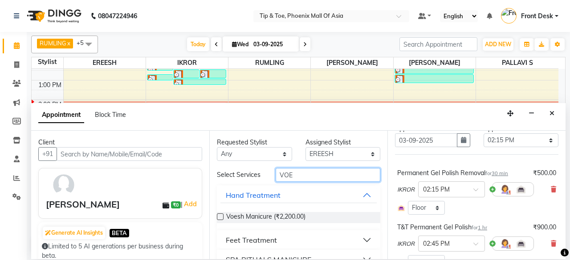
type input "VOE"
click at [303, 238] on button "Feet Treatment" at bounding box center [298, 240] width 156 height 16
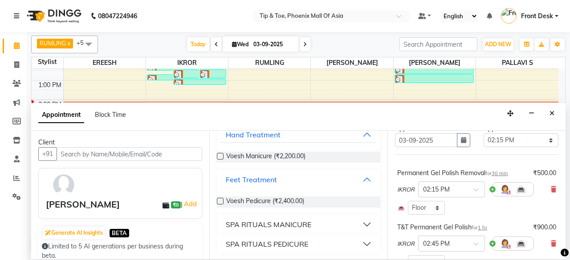
scroll to position [61, 0]
click at [282, 197] on span "Voesh Pedicure (₹2,400.00)" at bounding box center [265, 202] width 78 height 11
checkbox input "false"
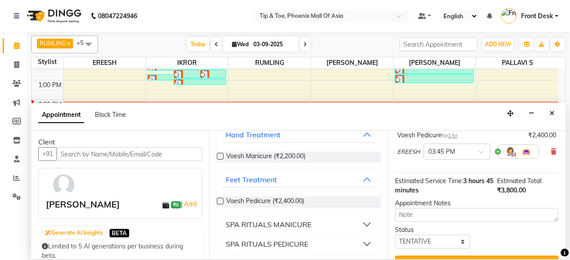
scroll to position [212, 0]
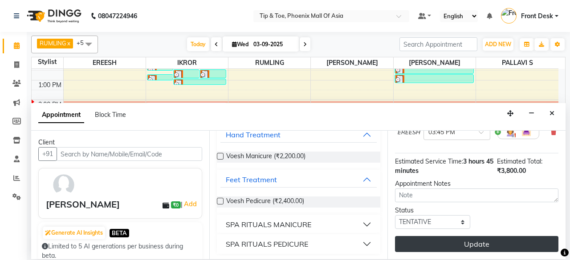
click at [475, 236] on button "Update" at bounding box center [476, 244] width 163 height 16
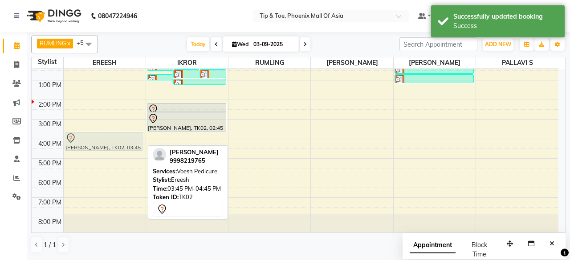
drag, startPoint x: 124, startPoint y: 138, endPoint x: 148, endPoint y: 133, distance: 24.0
click at [133, 133] on div "AKSHITHA, TK02, 03:45 PM-04:45 PM, Voesh Pedicure AKSHITHA, TK02, 03:45 PM-04:4…" at bounding box center [105, 110] width 82 height 254
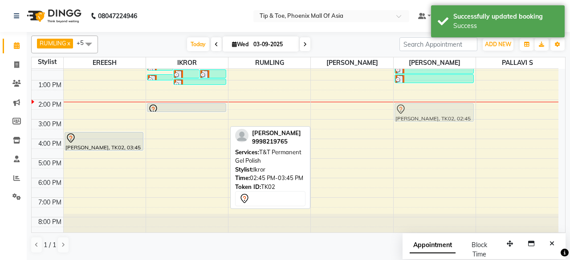
drag, startPoint x: 172, startPoint y: 122, endPoint x: 403, endPoint y: 112, distance: 230.4
click at [403, 112] on tr "AKSHITHA, TK02, 03:45 PM-04:45 PM, Voesh Pedicure PRIYA RAO, TK01, 12:15 PM-12:…" at bounding box center [295, 110] width 527 height 254
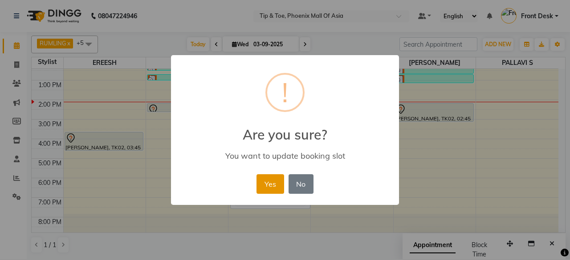
click at [272, 181] on button "Yes" at bounding box center [269, 185] width 27 height 20
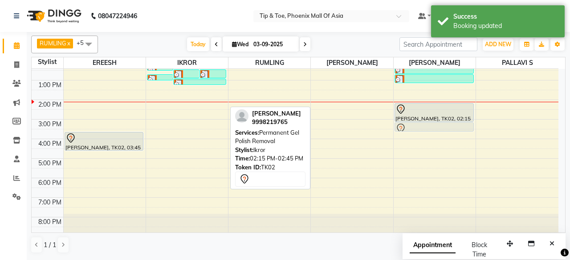
drag, startPoint x: 175, startPoint y: 106, endPoint x: 425, endPoint y: 122, distance: 249.9
click at [425, 122] on tr "AKSHITHA, TK02, 03:45 PM-04:45 PM, Voesh Pedicure PRIYA RAO, TK01, 12:15 PM-12:…" at bounding box center [295, 110] width 527 height 254
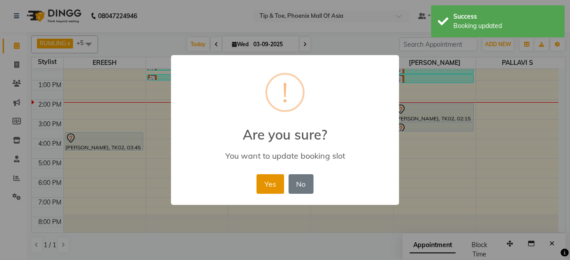
click at [269, 180] on button "Yes" at bounding box center [269, 185] width 27 height 20
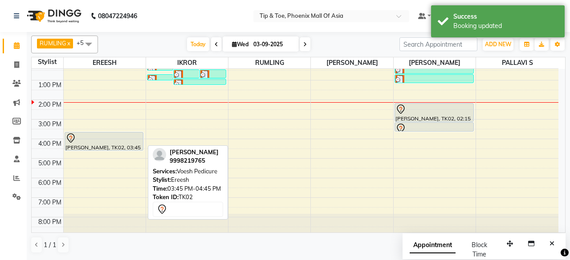
click at [75, 134] on icon at bounding box center [70, 138] width 11 height 11
click at [123, 137] on div at bounding box center [103, 138] width 77 height 11
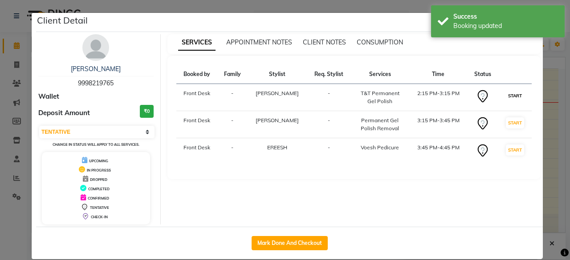
click at [513, 94] on button "START" at bounding box center [515, 95] width 18 height 11
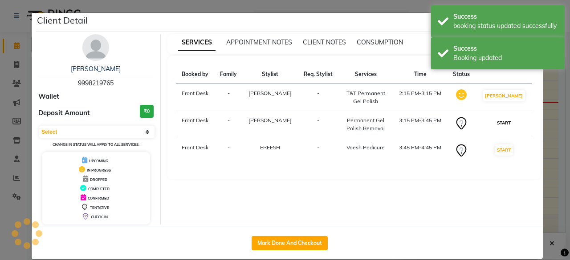
click at [502, 123] on button "START" at bounding box center [504, 123] width 18 height 11
click at [502, 151] on button "START" at bounding box center [504, 150] width 18 height 11
select select "1"
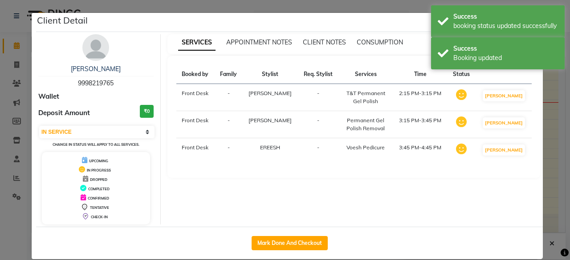
click at [549, 150] on ngb-modal-window "Client Detail AKSHITHA 9998219765 Wallet Deposit Amount ₹0 Select IN SERVICE CO…" at bounding box center [285, 130] width 570 height 260
